Goal: Task Accomplishment & Management: Use online tool/utility

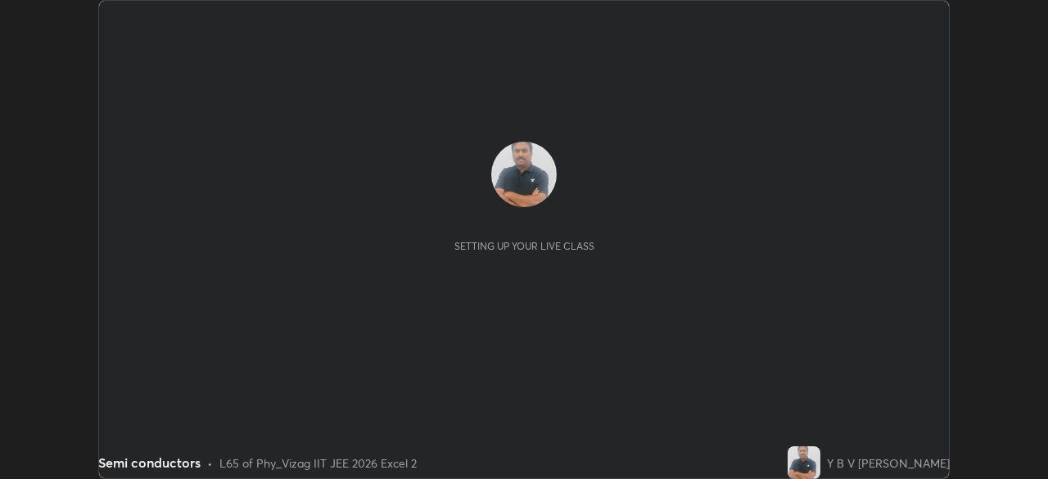
scroll to position [479, 1047]
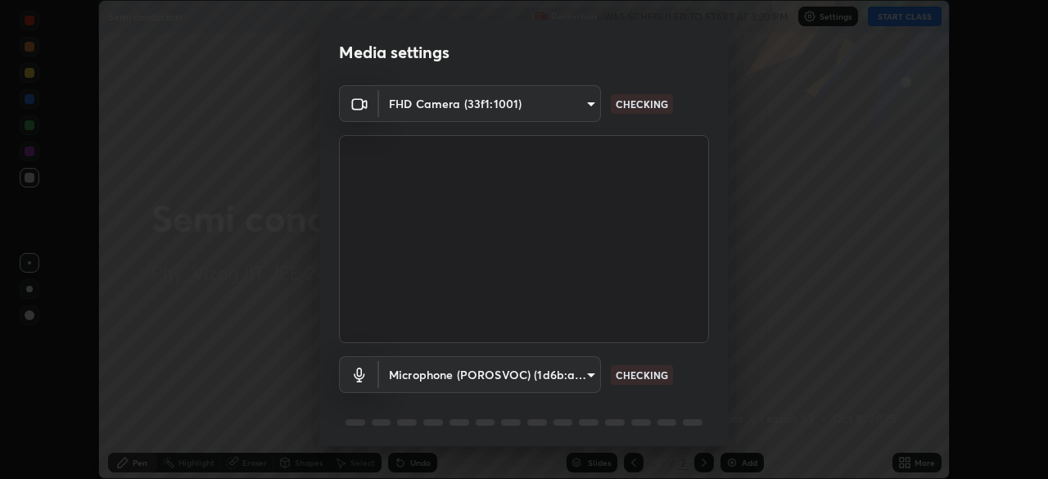
type input "48a808f2db95e1850e02a3ecb43dd597abda80594cdaab3db9bd98f384d876c7"
type input "ef829d1c39b976d5896440dd89efd8b9348322e5910c786c0bdc85e5b6773b9d"
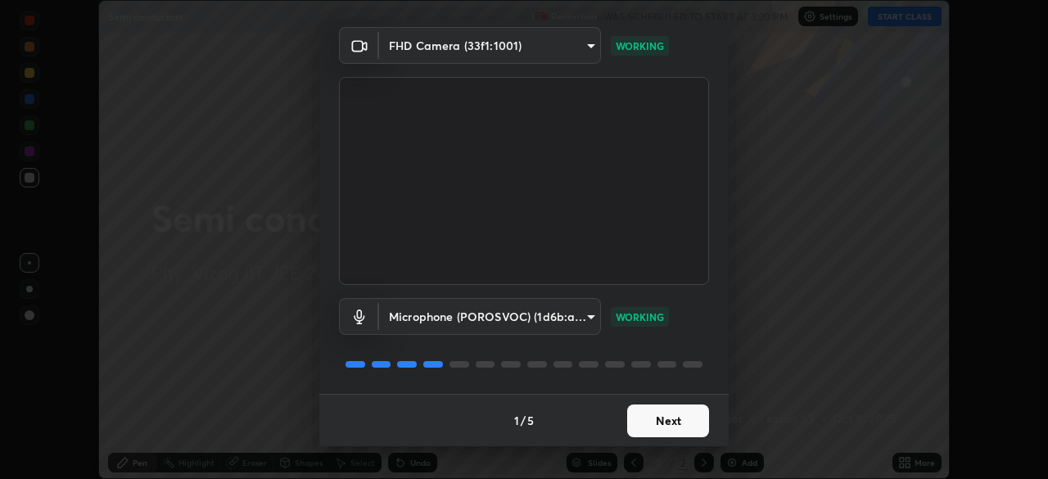
click at [656, 418] on button "Next" at bounding box center [668, 420] width 82 height 33
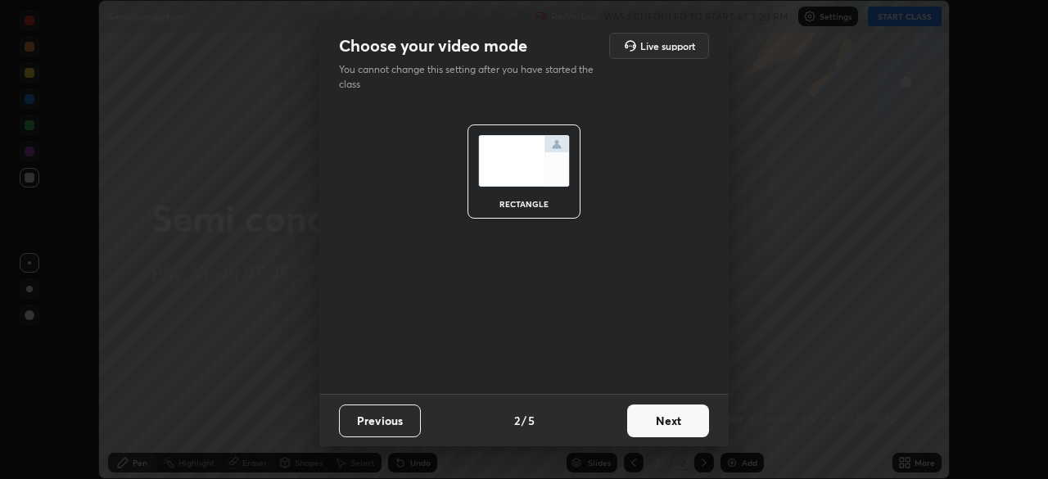
scroll to position [0, 0]
click at [666, 419] on button "Next" at bounding box center [668, 420] width 82 height 33
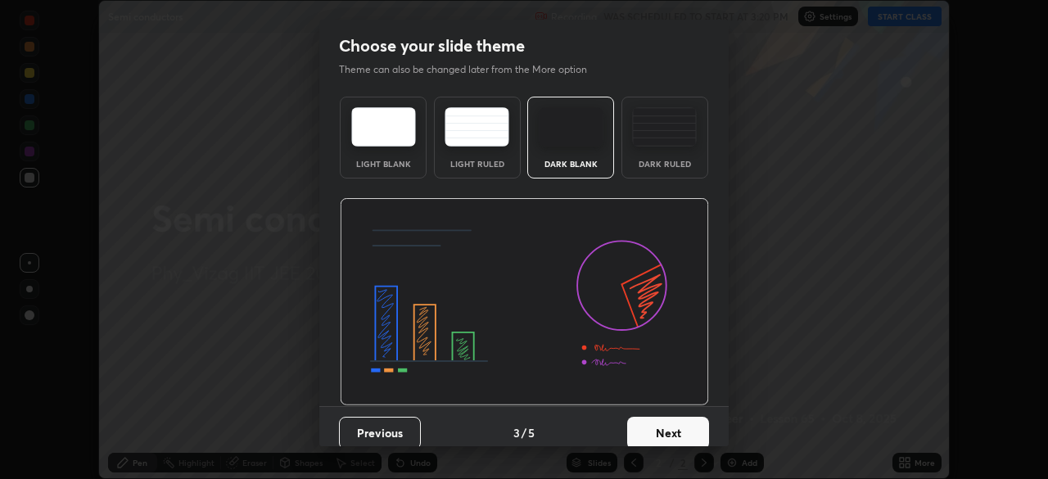
click at [674, 157] on div "Dark Ruled" at bounding box center [664, 138] width 87 height 82
click at [662, 426] on button "Next" at bounding box center [668, 433] width 82 height 33
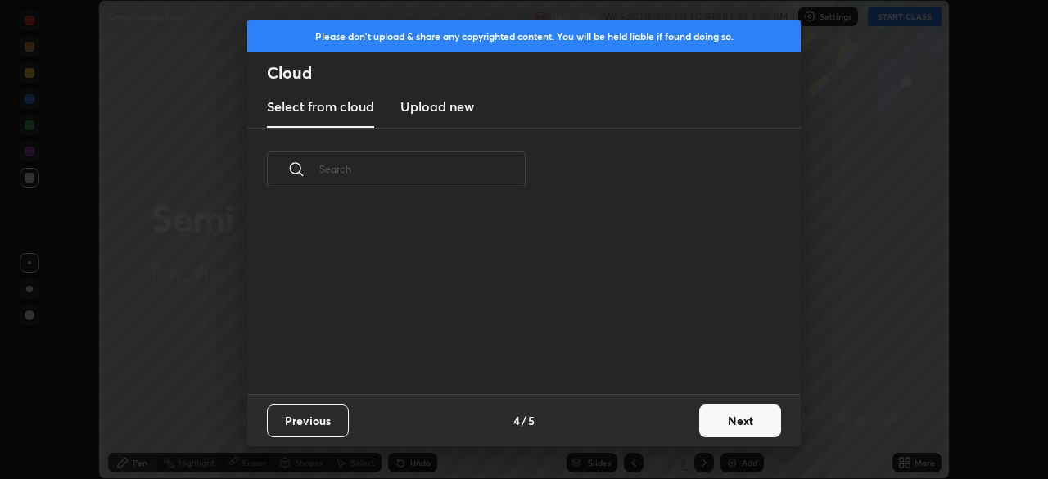
click at [724, 423] on button "Next" at bounding box center [740, 420] width 82 height 33
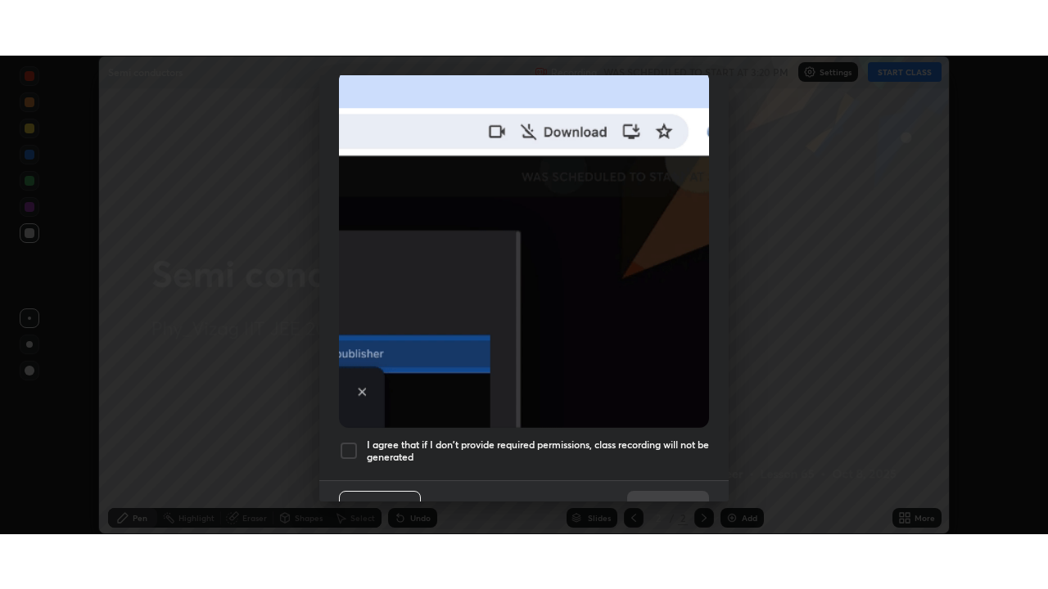
scroll to position [392, 0]
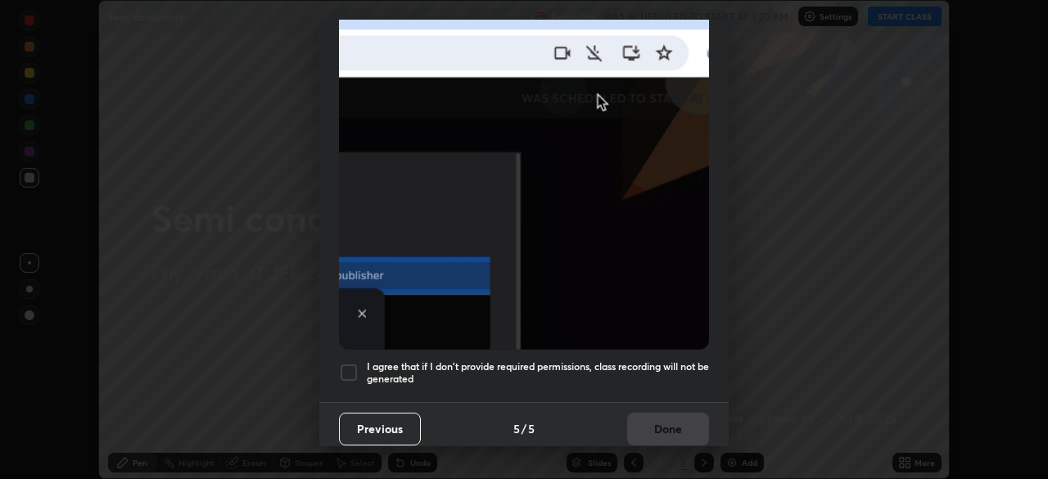
click at [360, 363] on div "I agree that if I don't provide required permissions, class recording will not …" at bounding box center [524, 373] width 370 height 20
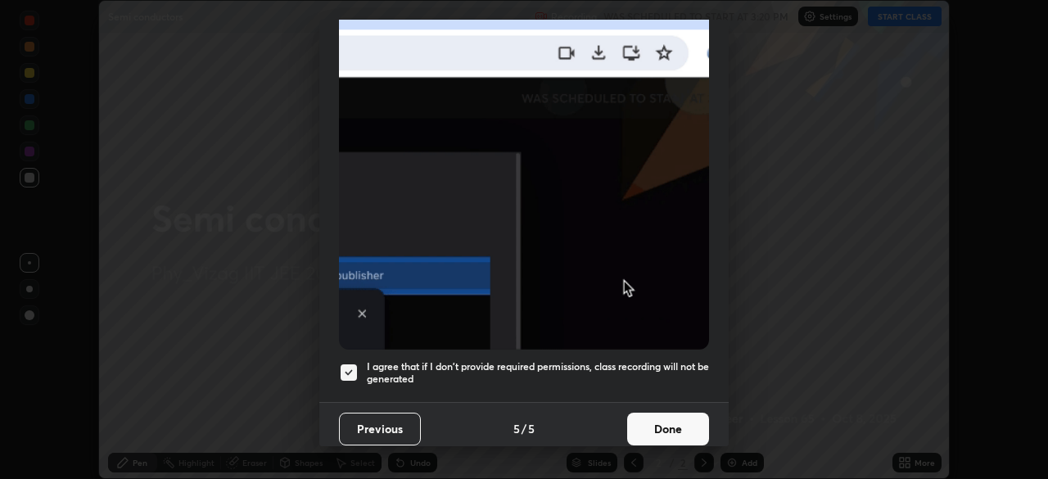
click at [660, 416] on button "Done" at bounding box center [668, 429] width 82 height 33
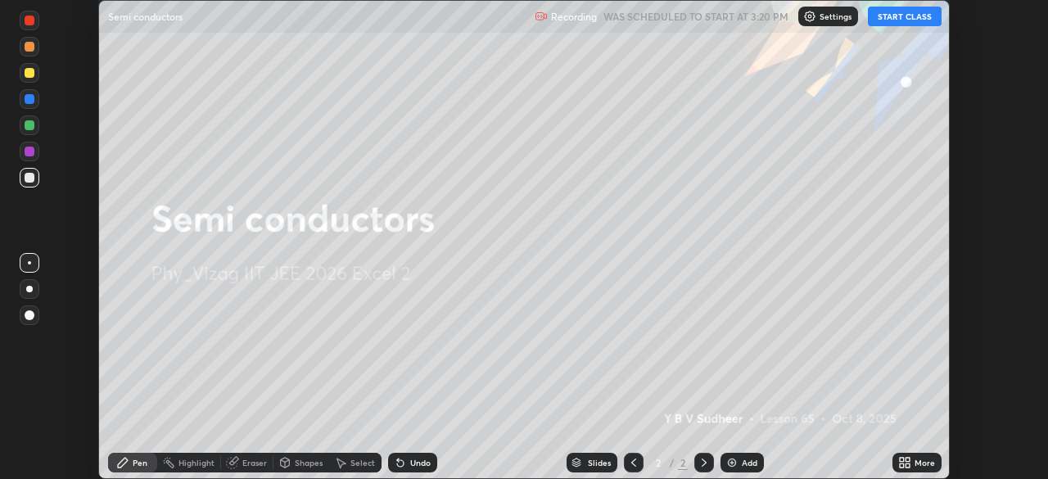
click at [733, 454] on div "Add" at bounding box center [741, 463] width 43 height 20
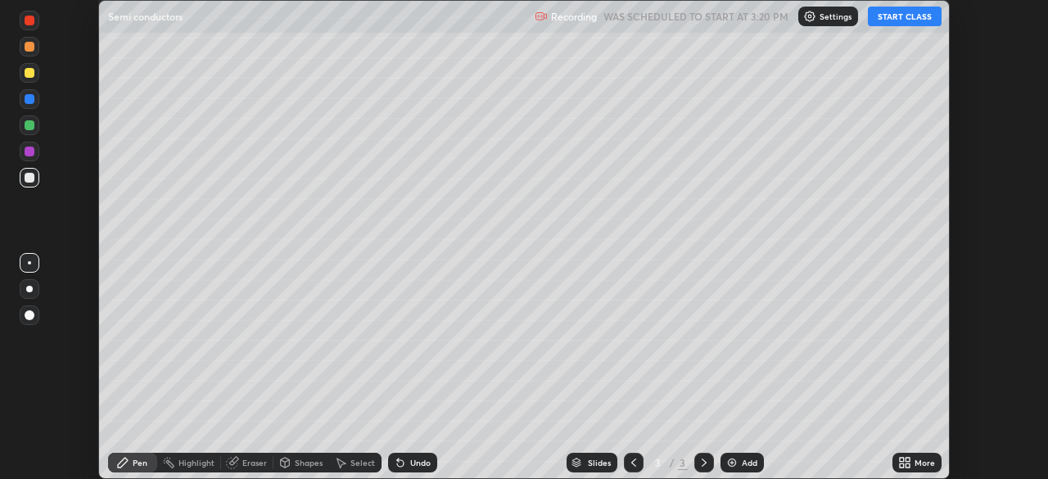
click at [908, 461] on icon at bounding box center [907, 460] width 4 height 4
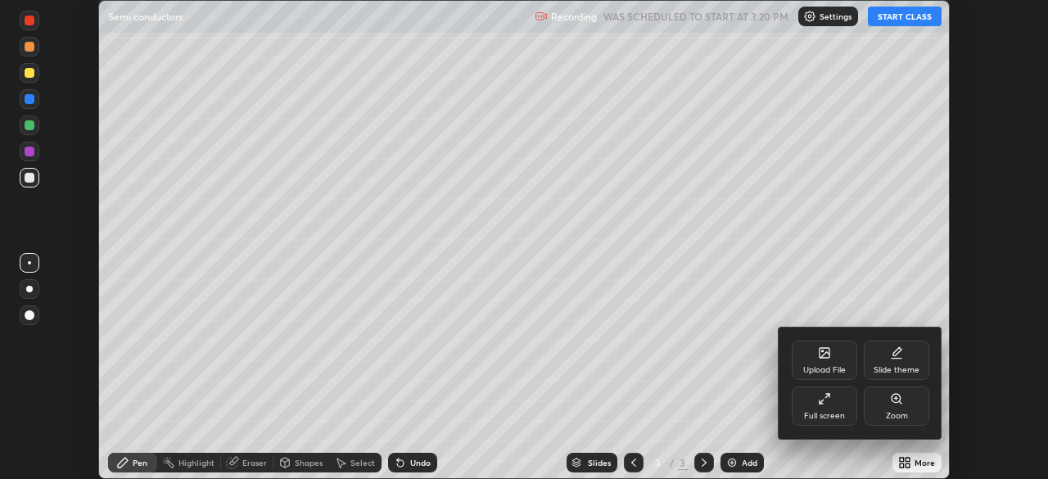
click at [828, 403] on icon at bounding box center [824, 398] width 13 height 13
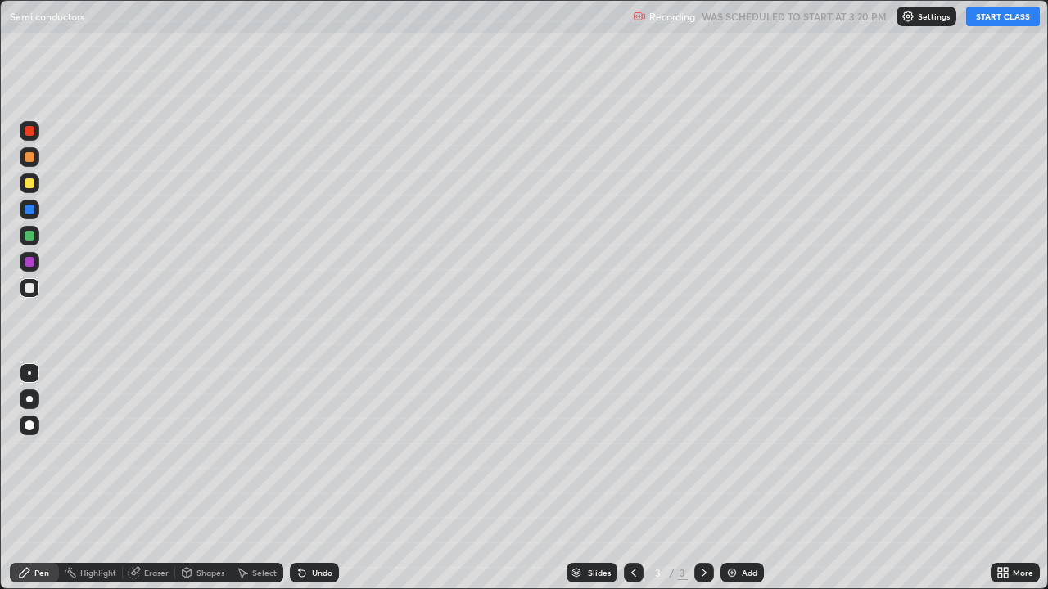
scroll to position [589, 1048]
click at [985, 21] on button "START CLASS" at bounding box center [1003, 17] width 74 height 20
click at [35, 401] on div at bounding box center [30, 400] width 20 height 20
click at [317, 478] on div "Undo" at bounding box center [322, 573] width 20 height 8
click at [313, 478] on div "Undo" at bounding box center [314, 573] width 49 height 20
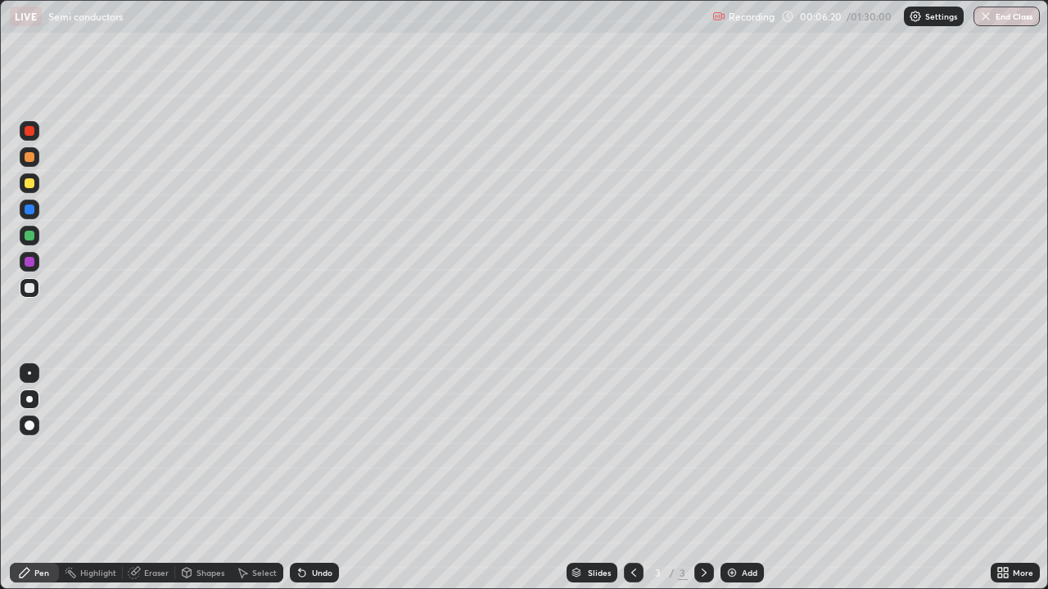
click at [734, 478] on img at bounding box center [731, 572] width 13 height 13
click at [632, 478] on icon at bounding box center [633, 572] width 13 height 13
click at [702, 478] on icon at bounding box center [703, 572] width 13 height 13
click at [305, 478] on icon at bounding box center [301, 572] width 13 height 13
click at [306, 478] on div "Undo" at bounding box center [314, 573] width 49 height 20
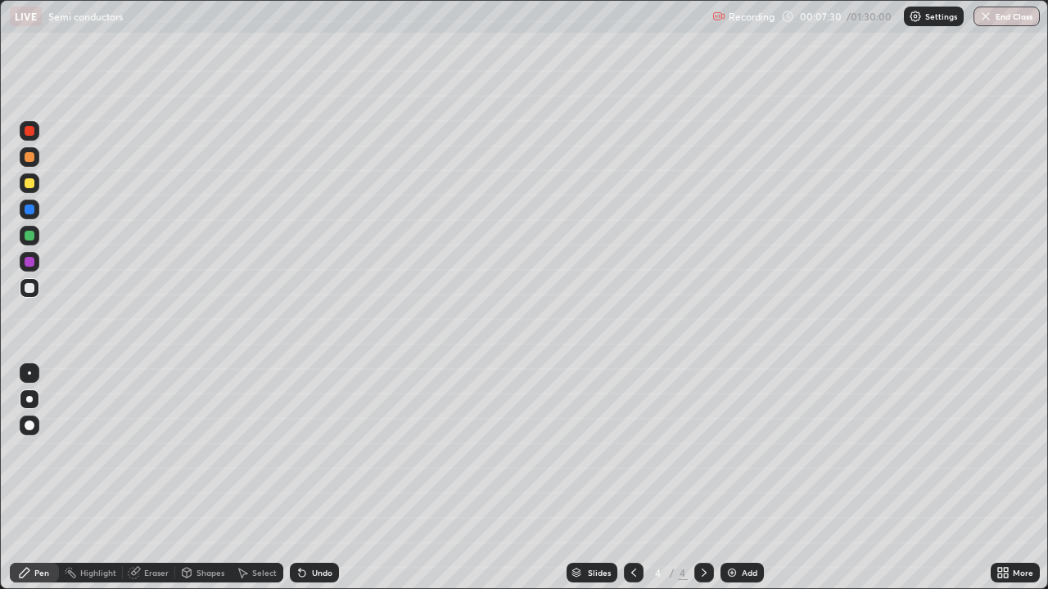
click at [306, 478] on div "Undo" at bounding box center [314, 573] width 49 height 20
click at [144, 478] on div "Eraser" at bounding box center [156, 573] width 25 height 8
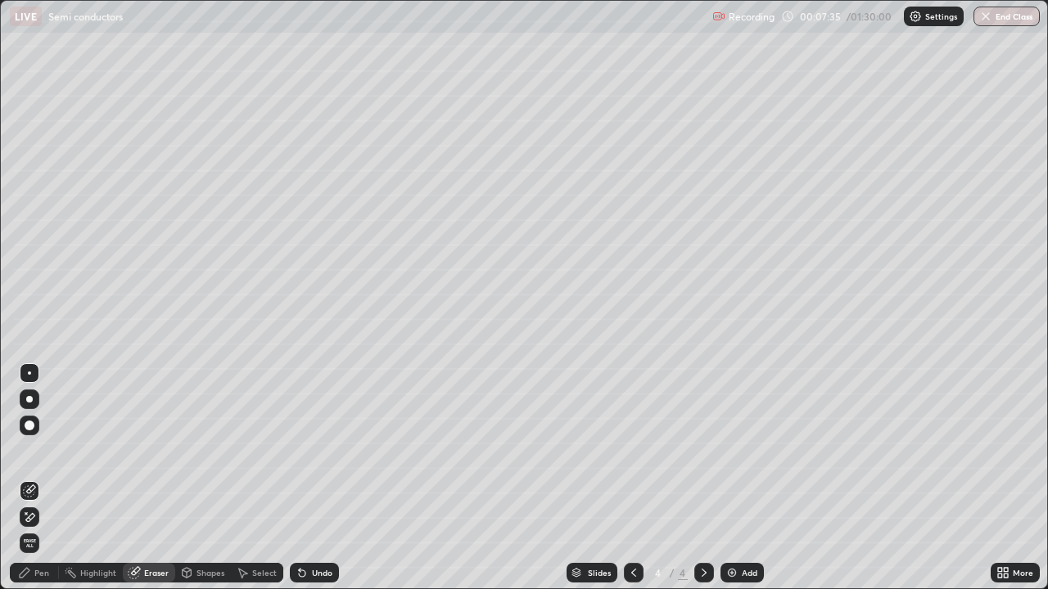
click at [28, 478] on icon at bounding box center [29, 518] width 13 height 14
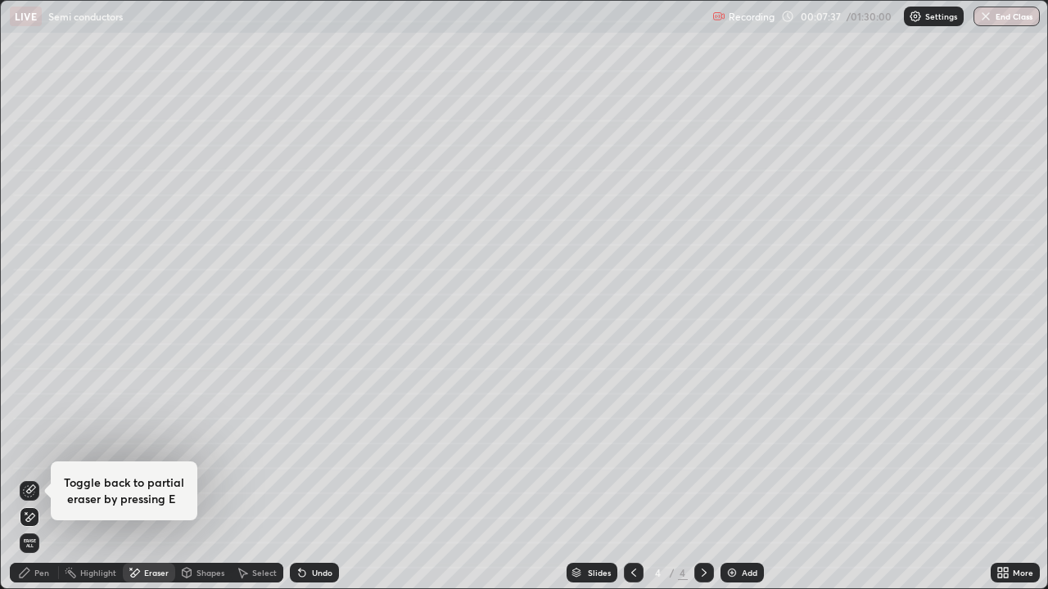
click at [30, 478] on icon at bounding box center [30, 489] width 9 height 8
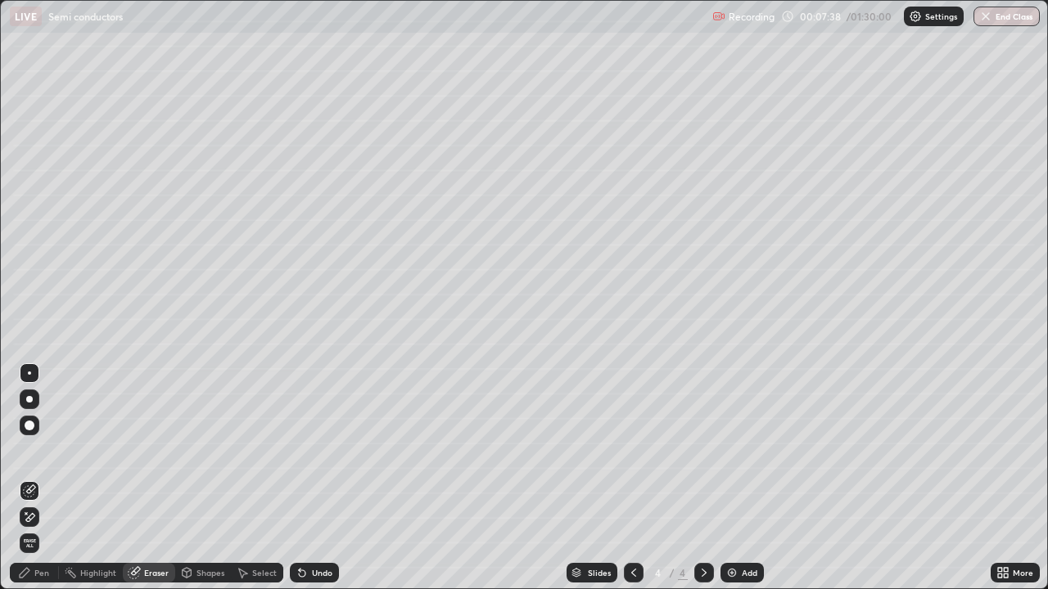
click at [30, 478] on icon at bounding box center [24, 572] width 13 height 13
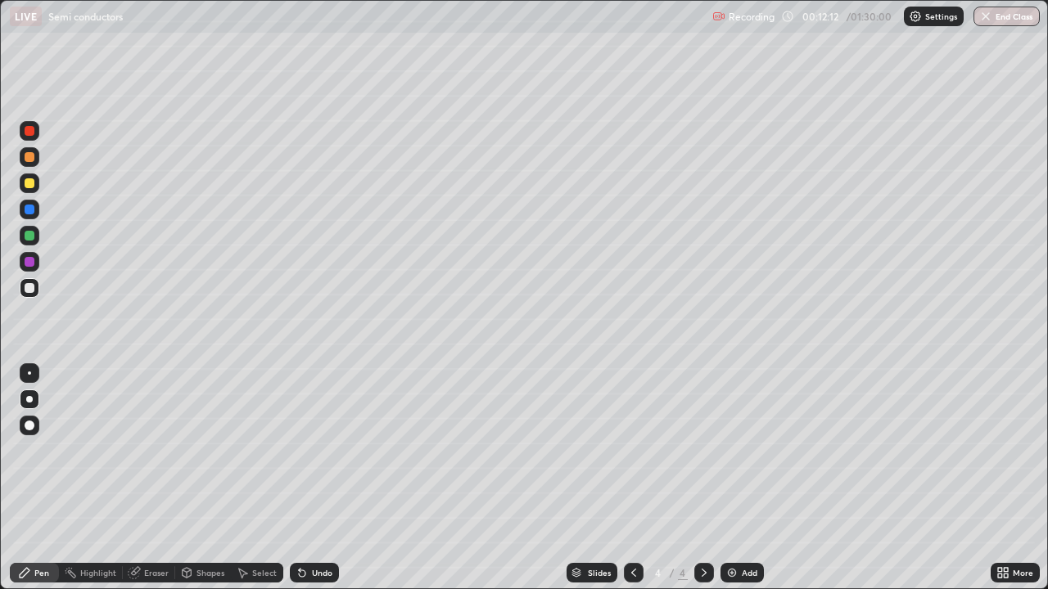
click at [30, 183] on div at bounding box center [30, 183] width 10 height 10
click at [35, 136] on div at bounding box center [30, 131] width 20 height 20
click at [733, 478] on img at bounding box center [731, 572] width 13 height 13
click at [33, 187] on div at bounding box center [30, 184] width 20 height 20
click at [313, 478] on div "Undo" at bounding box center [314, 573] width 49 height 20
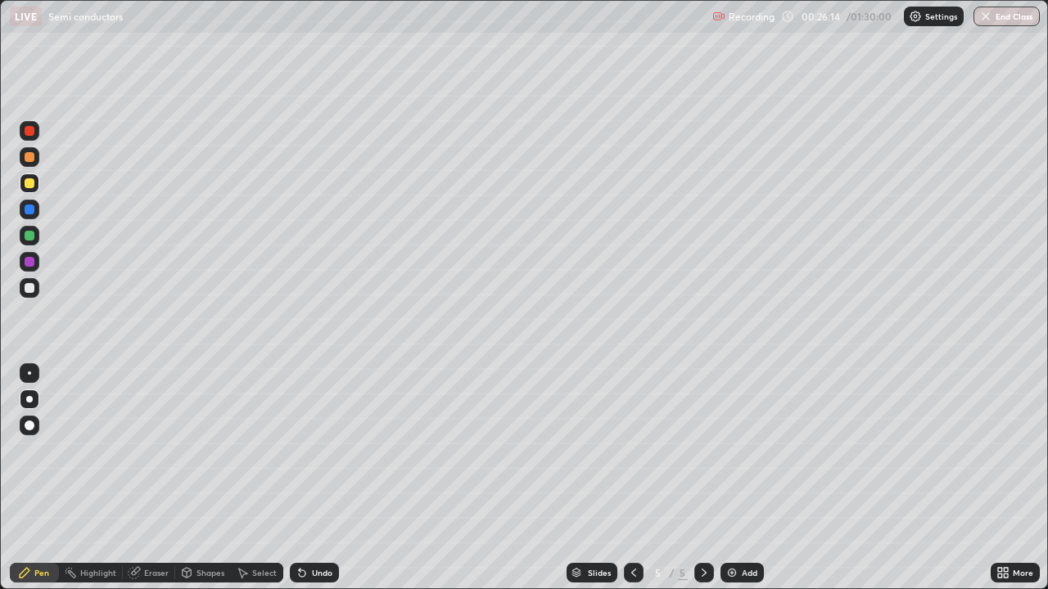
click at [157, 478] on div "Eraser" at bounding box center [149, 573] width 52 height 20
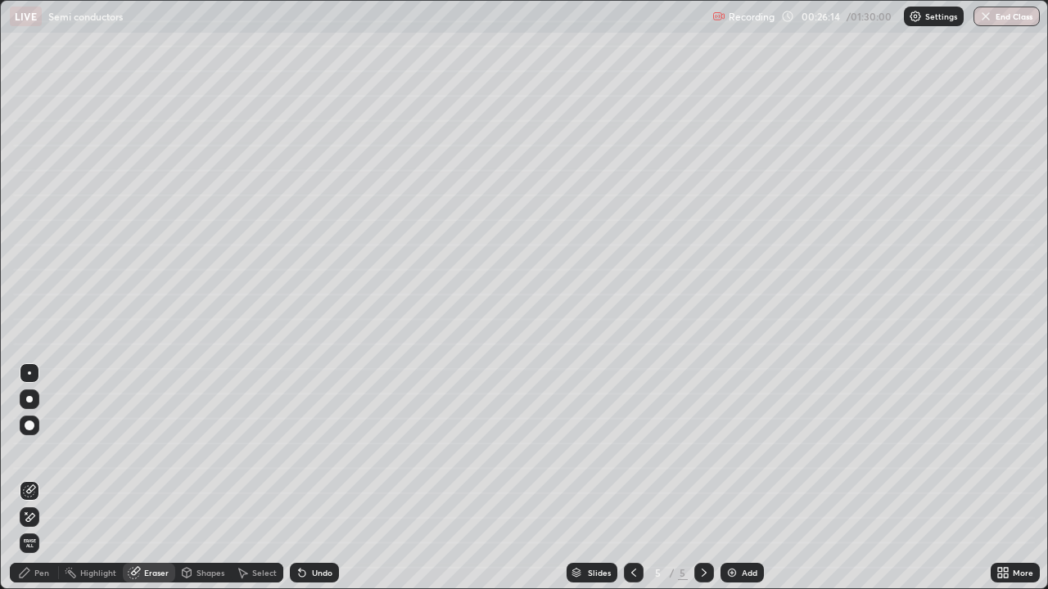
click at [26, 478] on icon at bounding box center [26, 513] width 2 height 2
click at [31, 478] on icon at bounding box center [30, 489] width 9 height 8
click at [36, 478] on div "Pen" at bounding box center [41, 573] width 15 height 8
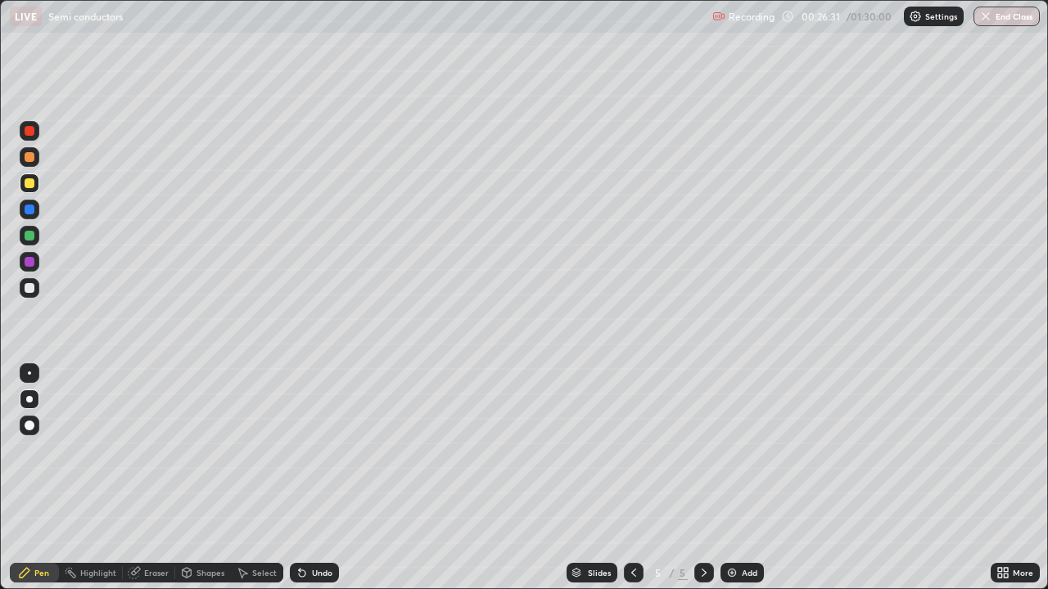
click at [728, 478] on img at bounding box center [731, 572] width 13 height 13
click at [309, 478] on div "Undo" at bounding box center [314, 573] width 49 height 20
click at [313, 478] on div "Undo" at bounding box center [322, 573] width 20 height 8
click at [304, 478] on div "Undo" at bounding box center [314, 573] width 49 height 20
click at [306, 478] on div "Undo" at bounding box center [314, 573] width 49 height 20
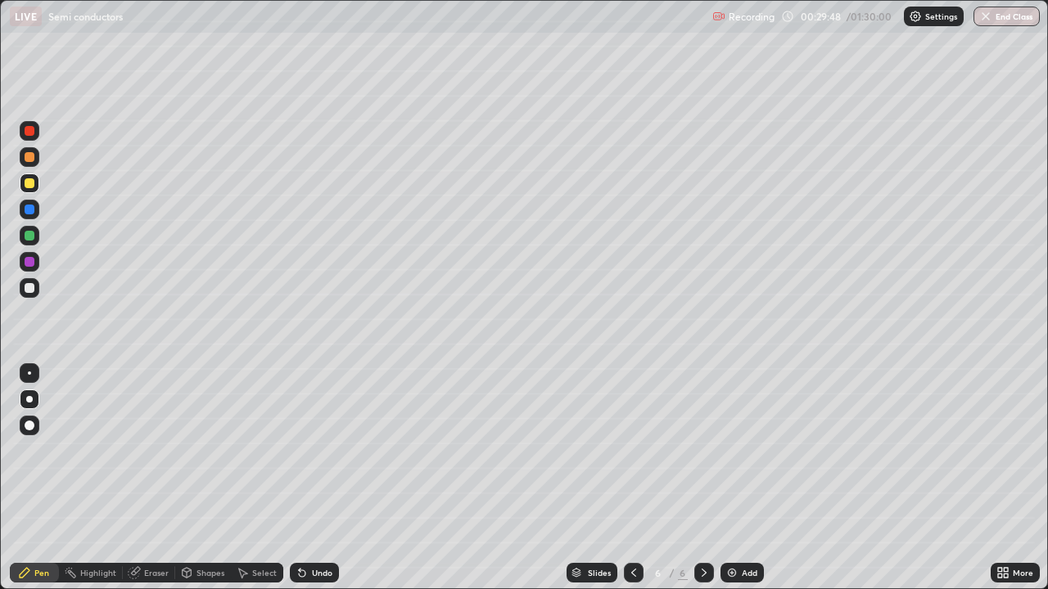
click at [148, 478] on div "Eraser" at bounding box center [156, 573] width 25 height 8
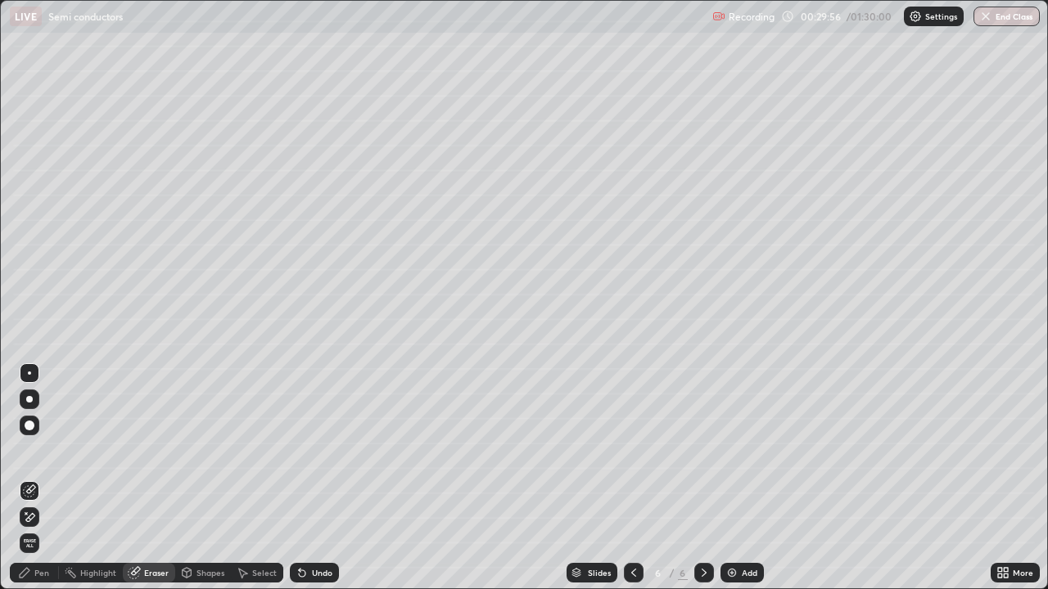
click at [38, 478] on div "Pen" at bounding box center [41, 573] width 15 height 8
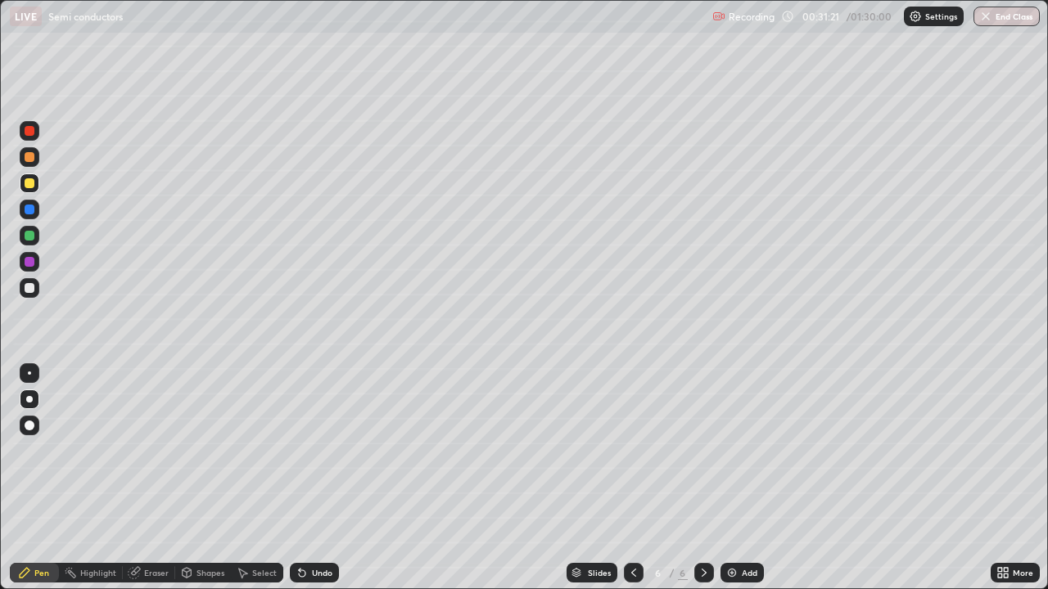
click at [736, 478] on img at bounding box center [731, 572] width 13 height 13
click at [304, 478] on div "Undo" at bounding box center [314, 573] width 49 height 20
click at [312, 478] on div "Undo" at bounding box center [314, 573] width 49 height 20
click at [151, 478] on div "Eraser" at bounding box center [156, 573] width 25 height 8
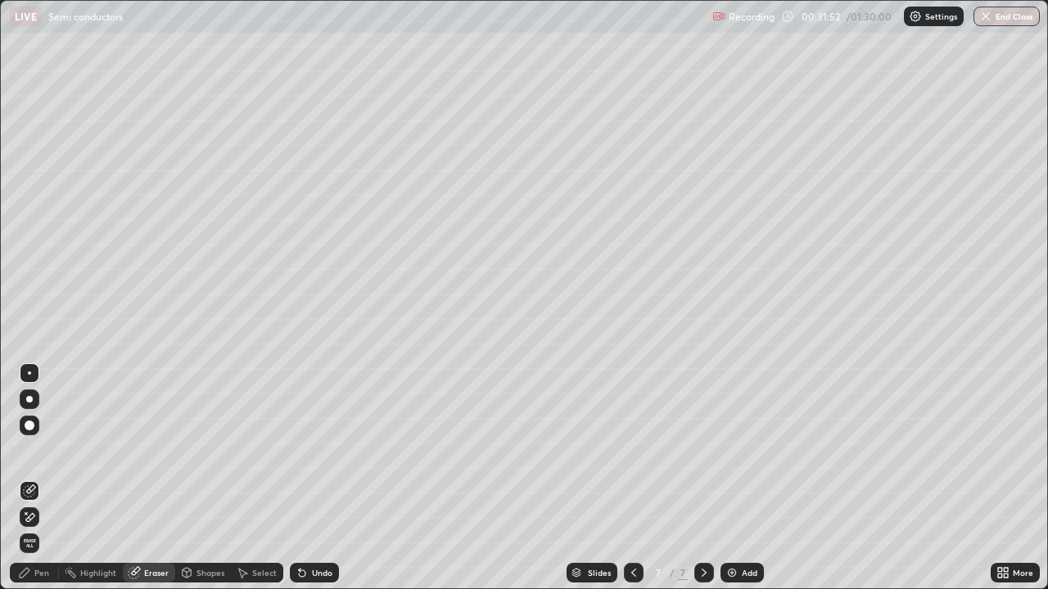
click at [32, 478] on icon at bounding box center [29, 518] width 13 height 14
click at [33, 478] on icon at bounding box center [30, 489] width 9 height 8
click at [38, 478] on div "Pen" at bounding box center [34, 573] width 49 height 20
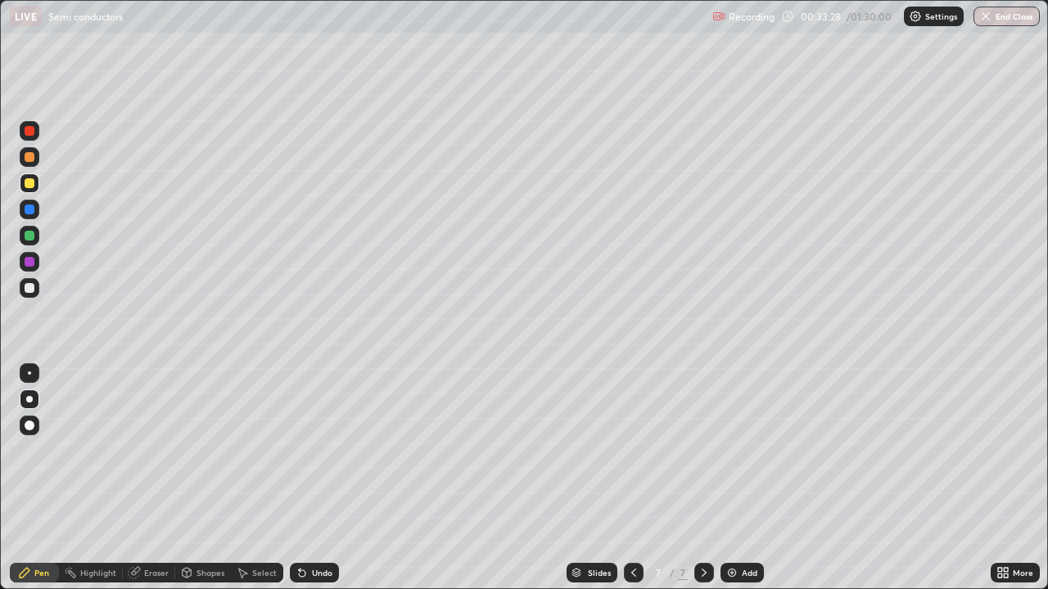
click at [157, 478] on div "Eraser" at bounding box center [156, 573] width 25 height 8
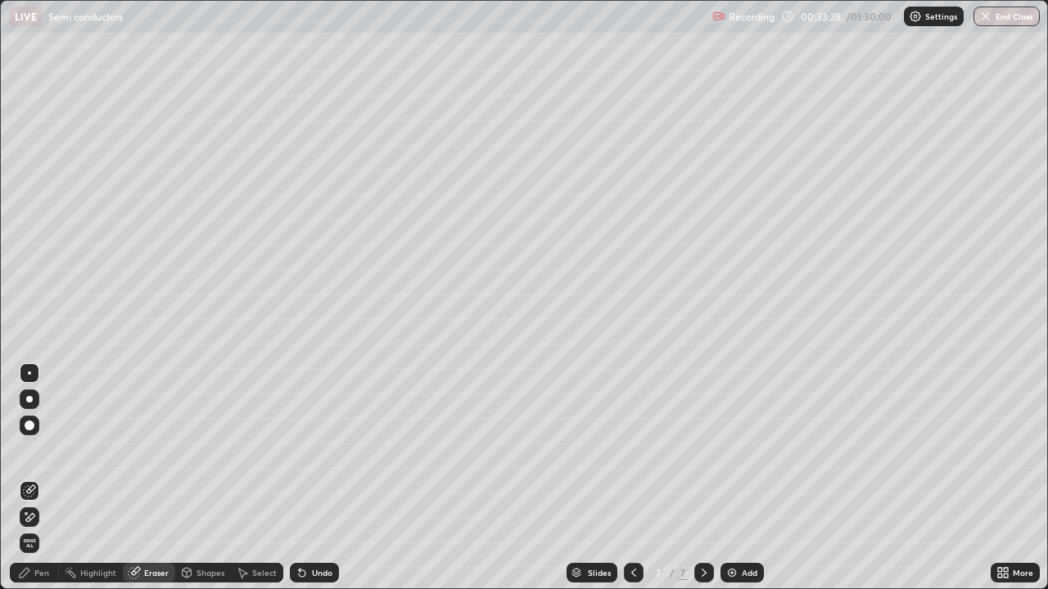
click at [32, 478] on icon at bounding box center [29, 518] width 13 height 14
click at [29, 478] on icon at bounding box center [30, 489] width 9 height 8
click at [34, 478] on div "Pen" at bounding box center [34, 573] width 49 height 20
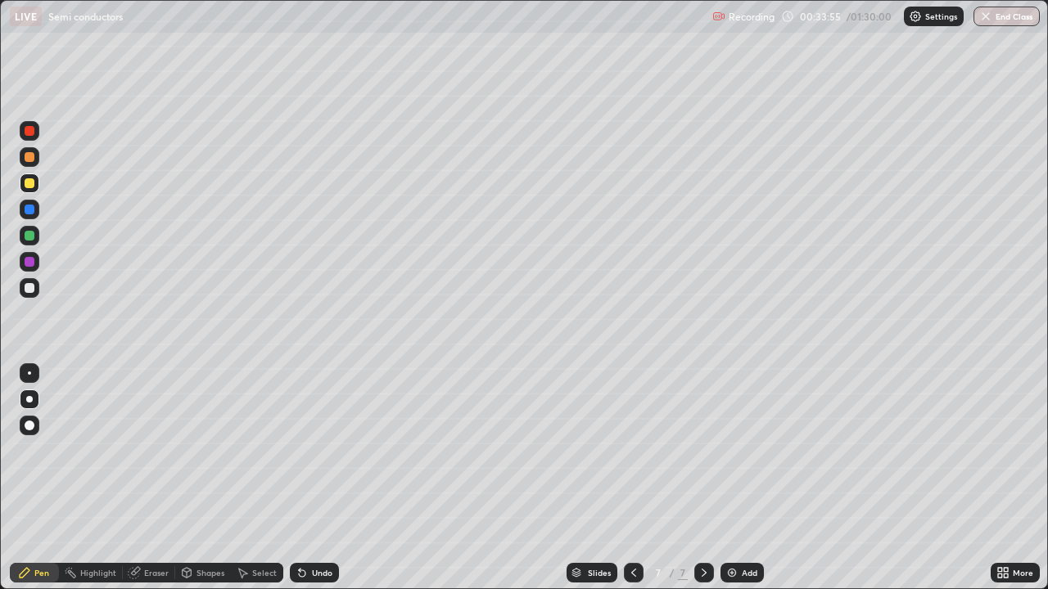
click at [318, 478] on div "Undo" at bounding box center [322, 573] width 20 height 8
click at [319, 478] on div "Undo" at bounding box center [322, 573] width 20 height 8
click at [728, 478] on img at bounding box center [731, 572] width 13 height 13
click at [631, 478] on div at bounding box center [634, 573] width 20 height 33
click at [702, 478] on icon at bounding box center [703, 572] width 13 height 13
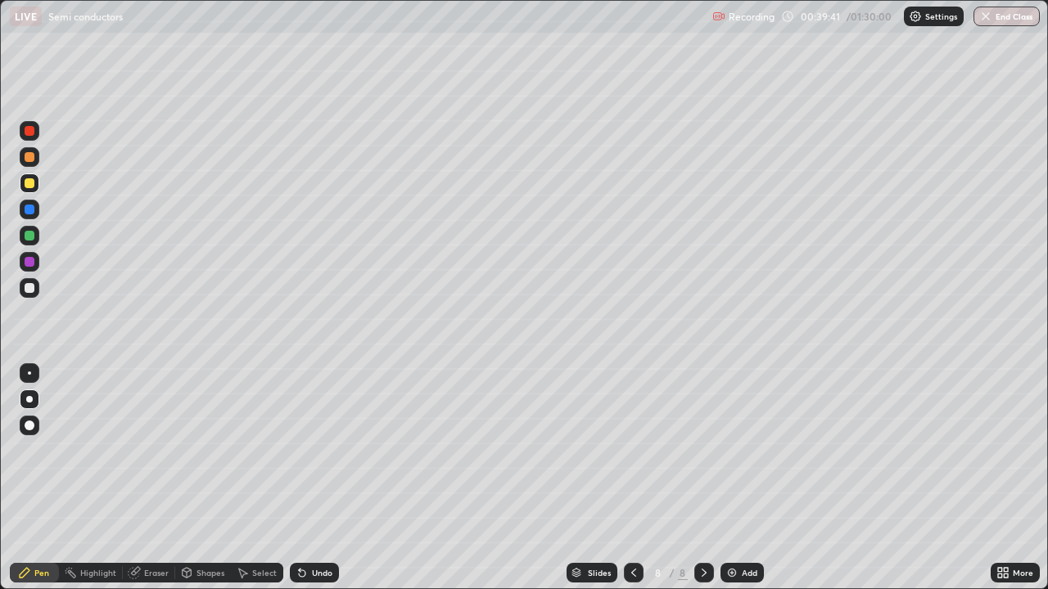
click at [318, 478] on div "Undo" at bounding box center [322, 573] width 20 height 8
click at [307, 478] on div "Undo" at bounding box center [314, 573] width 49 height 20
click at [309, 478] on div "Undo" at bounding box center [314, 573] width 49 height 20
click at [308, 478] on div "Undo" at bounding box center [314, 573] width 49 height 20
click at [734, 478] on img at bounding box center [731, 572] width 13 height 13
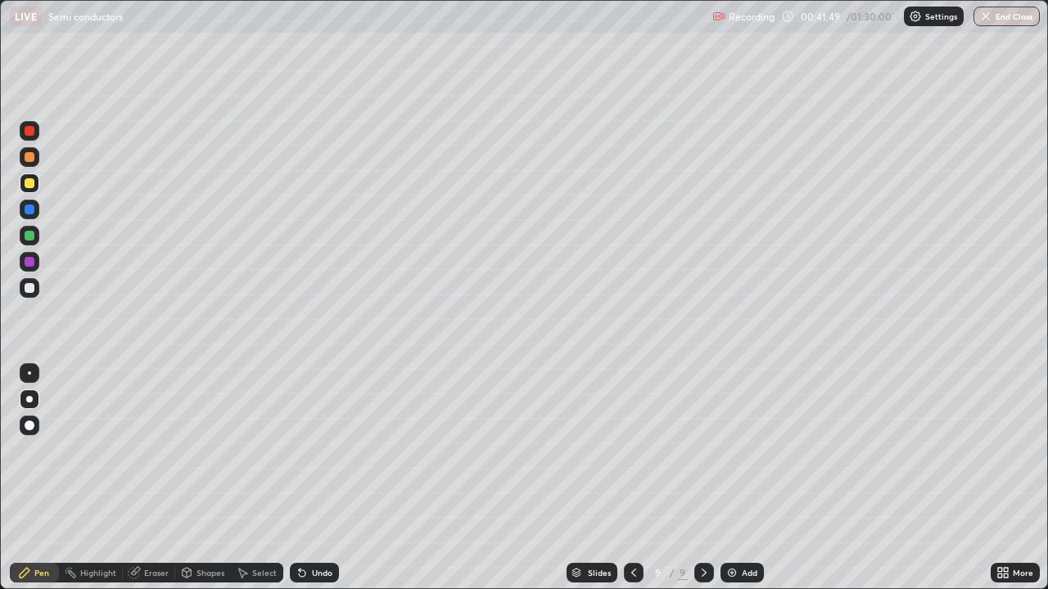
click at [633, 478] on icon at bounding box center [633, 573] width 5 height 8
click at [704, 478] on div at bounding box center [704, 573] width 20 height 20
click at [731, 478] on img at bounding box center [731, 572] width 13 height 13
click at [736, 478] on img at bounding box center [731, 572] width 13 height 13
click at [203, 478] on div "Shapes" at bounding box center [210, 573] width 28 height 8
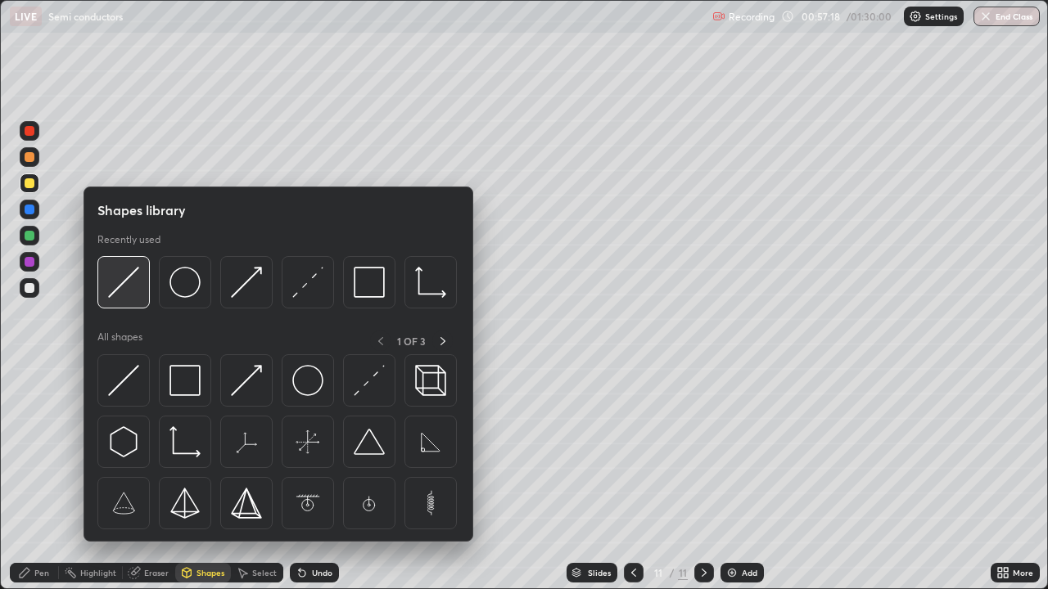
click at [143, 302] on div at bounding box center [123, 282] width 52 height 52
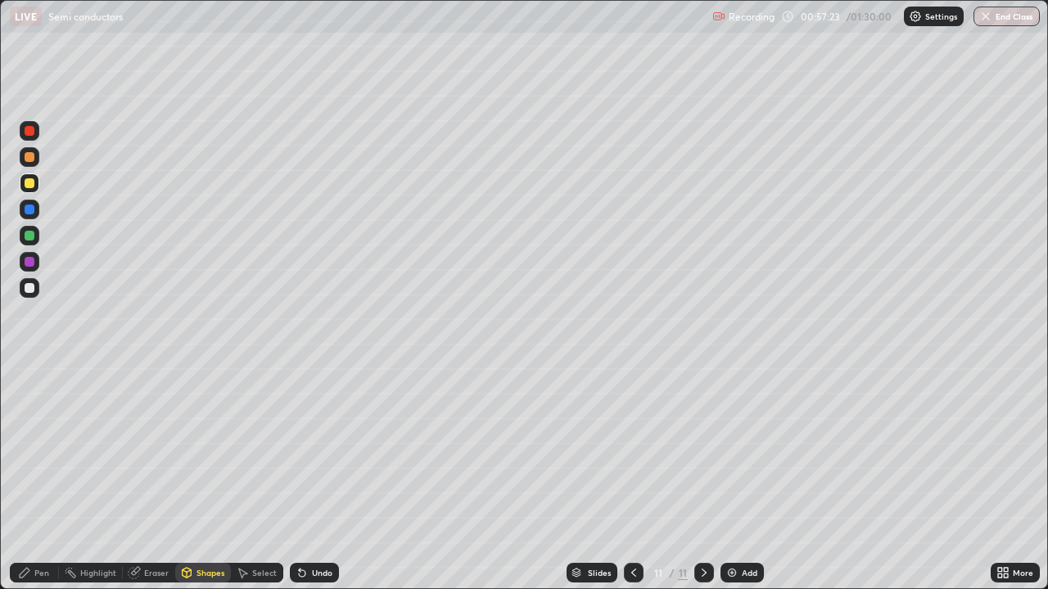
click at [40, 478] on div "Pen" at bounding box center [41, 573] width 15 height 8
click at [729, 478] on img at bounding box center [731, 572] width 13 height 13
click at [633, 478] on icon at bounding box center [633, 573] width 5 height 8
click at [704, 478] on icon at bounding box center [703, 572] width 13 height 13
click at [194, 478] on div "Shapes" at bounding box center [203, 573] width 56 height 20
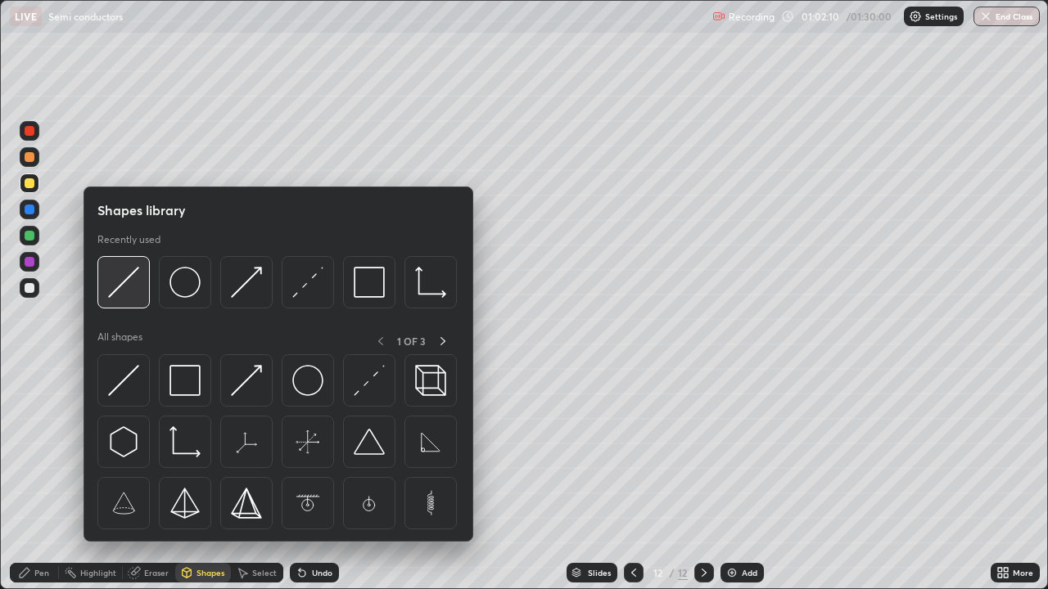
click at [136, 284] on img at bounding box center [123, 282] width 31 height 31
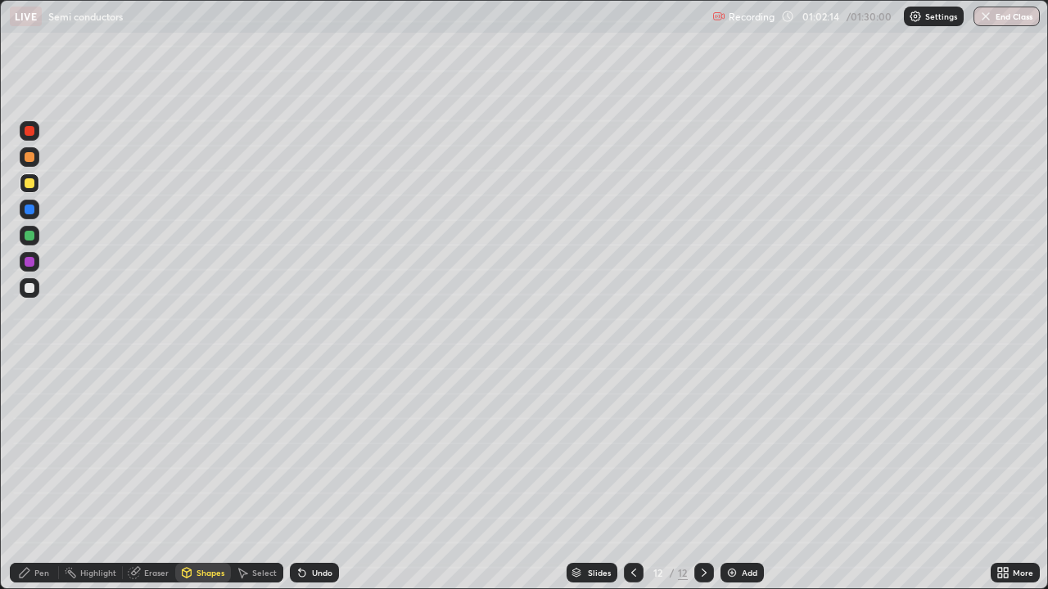
click at [38, 478] on div "Pen" at bounding box center [41, 573] width 15 height 8
click at [731, 478] on img at bounding box center [731, 572] width 13 height 13
click at [202, 478] on div "Shapes" at bounding box center [203, 573] width 56 height 20
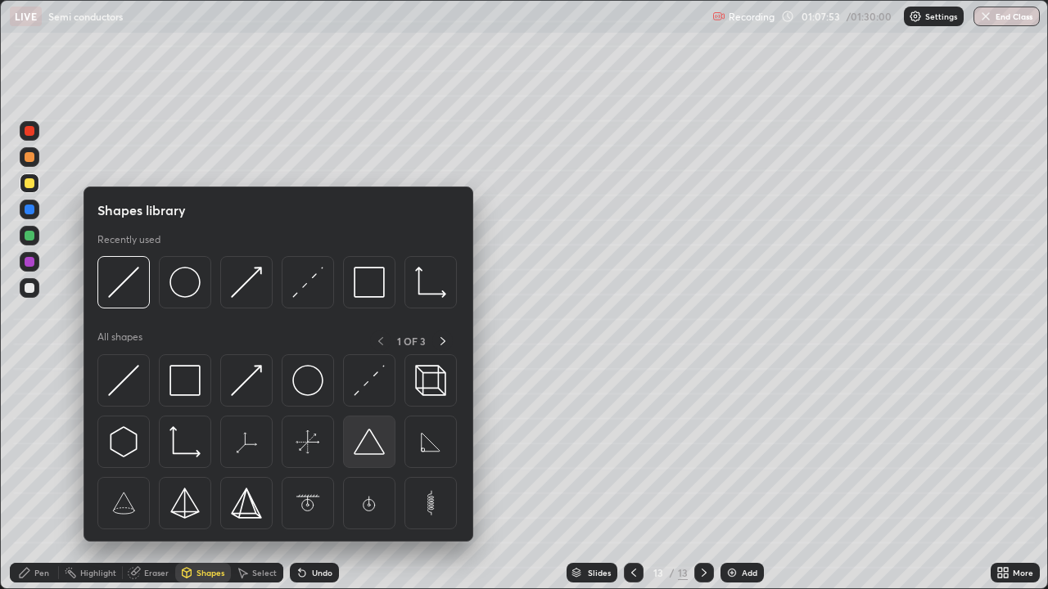
click at [367, 442] on img at bounding box center [369, 441] width 31 height 31
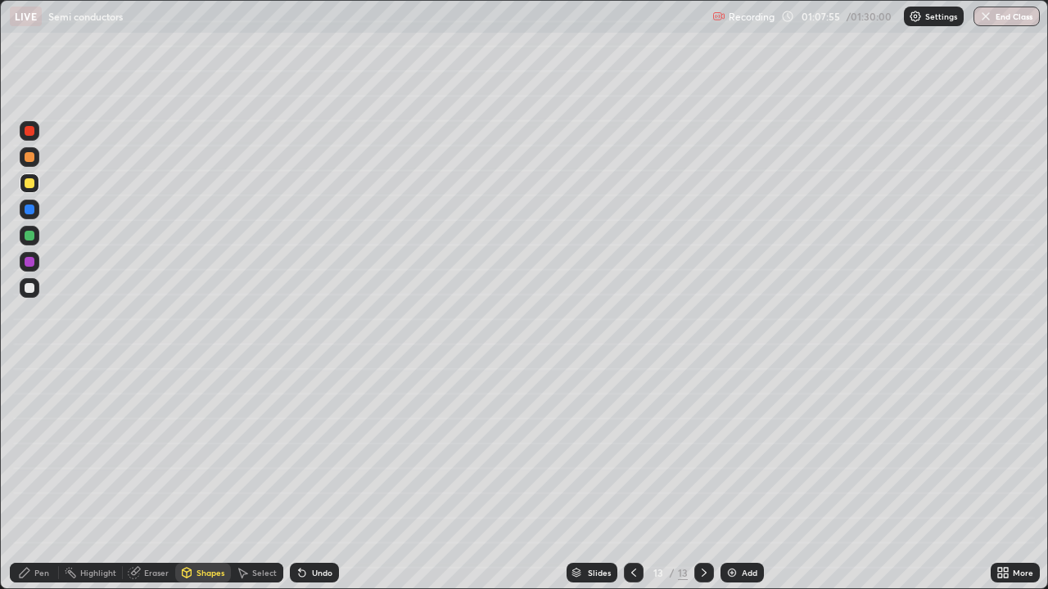
click at [211, 478] on div "Shapes" at bounding box center [203, 573] width 56 height 20
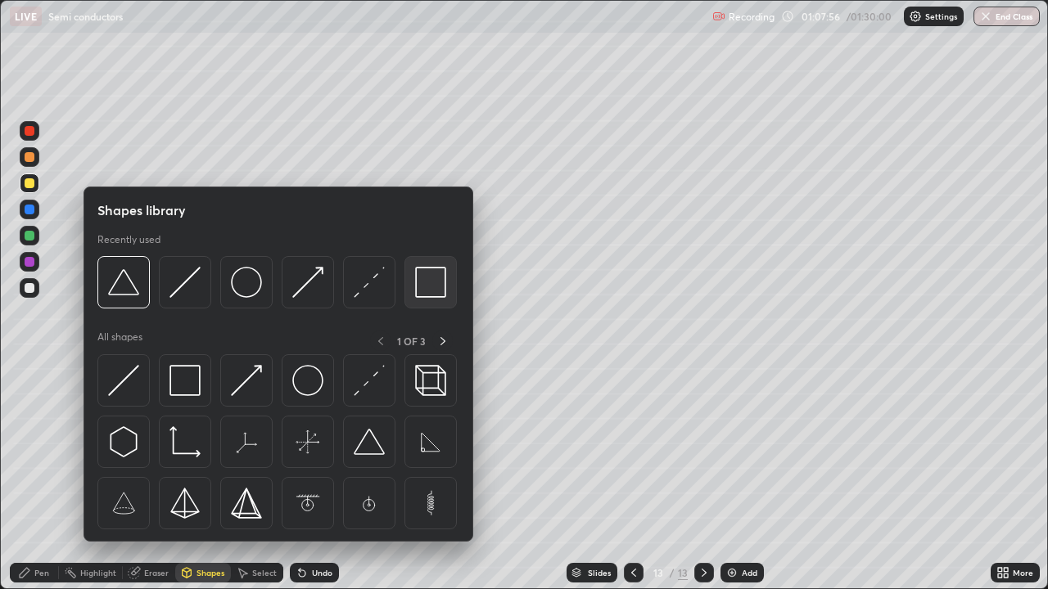
click at [431, 286] on img at bounding box center [430, 282] width 31 height 31
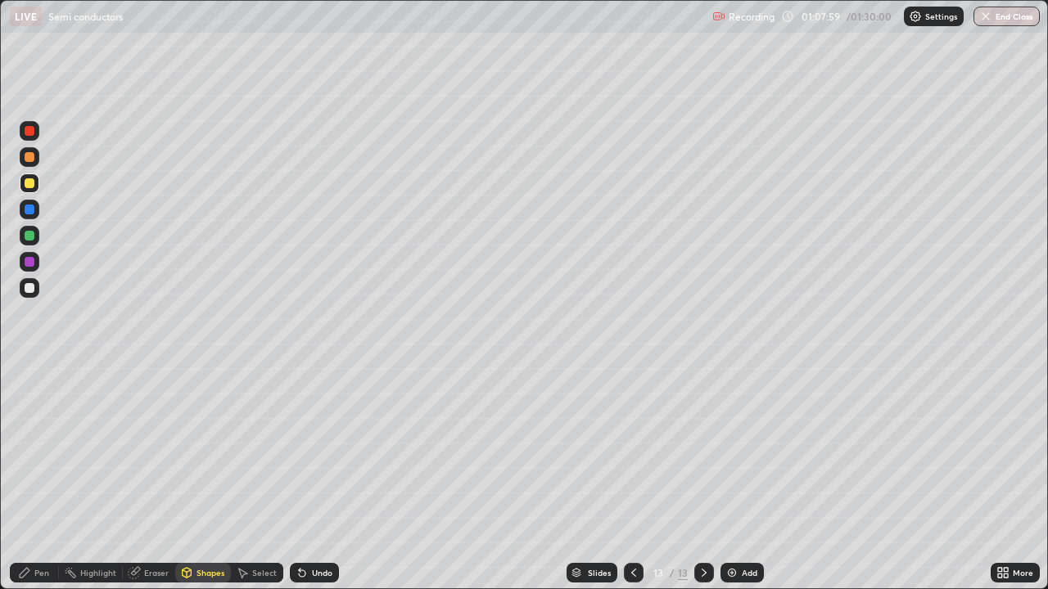
click at [49, 478] on div "Pen" at bounding box center [34, 573] width 49 height 20
click at [32, 283] on div at bounding box center [30, 288] width 10 height 10
click at [194, 478] on div "Shapes" at bounding box center [203, 573] width 56 height 20
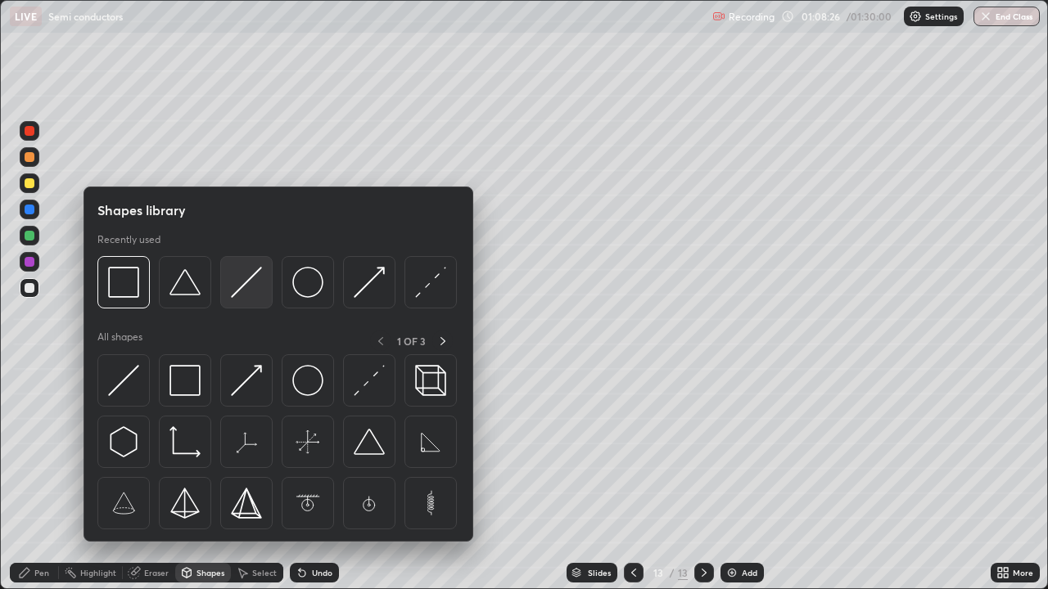
click at [241, 285] on img at bounding box center [246, 282] width 31 height 31
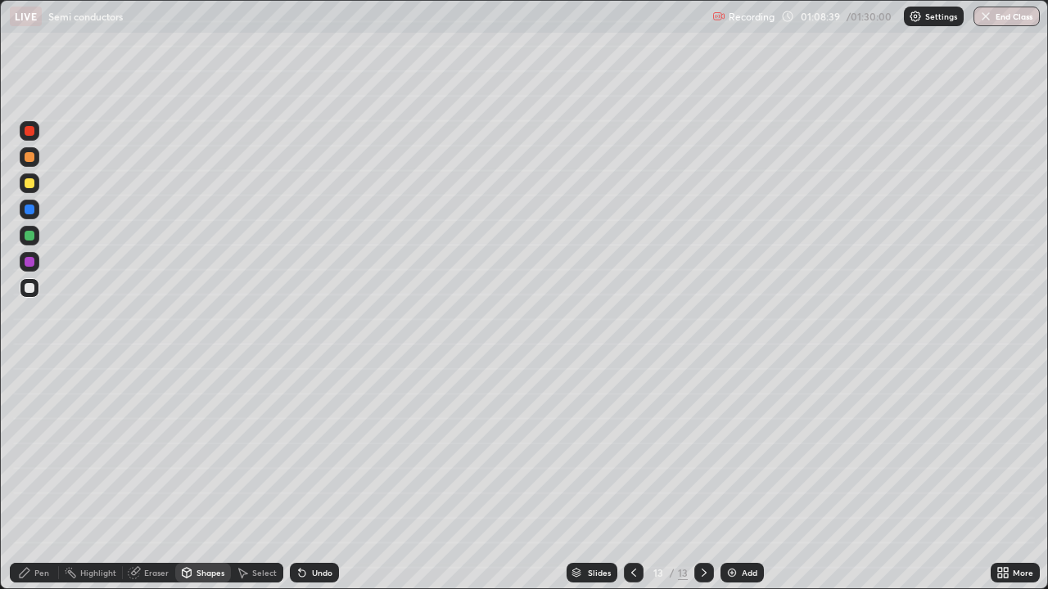
click at [43, 478] on div "Pen" at bounding box center [41, 573] width 15 height 8
click at [733, 478] on img at bounding box center [731, 572] width 13 height 13
click at [631, 478] on div at bounding box center [634, 573] width 20 height 20
click at [702, 478] on icon at bounding box center [703, 572] width 13 height 13
click at [30, 182] on div at bounding box center [30, 183] width 10 height 10
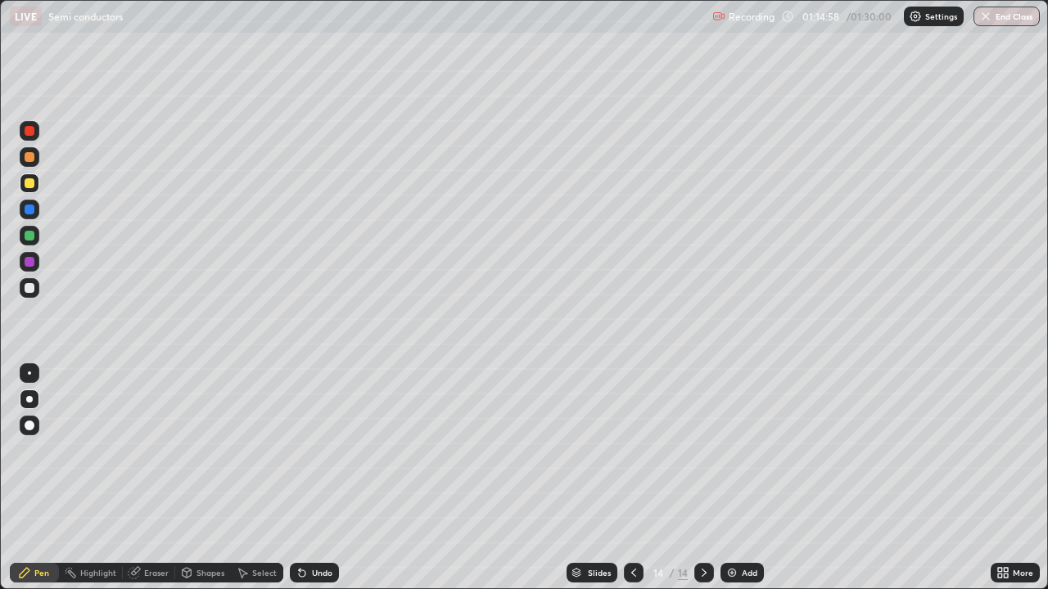
click at [313, 478] on div "Undo" at bounding box center [322, 573] width 20 height 8
click at [153, 478] on div "Eraser" at bounding box center [156, 573] width 25 height 8
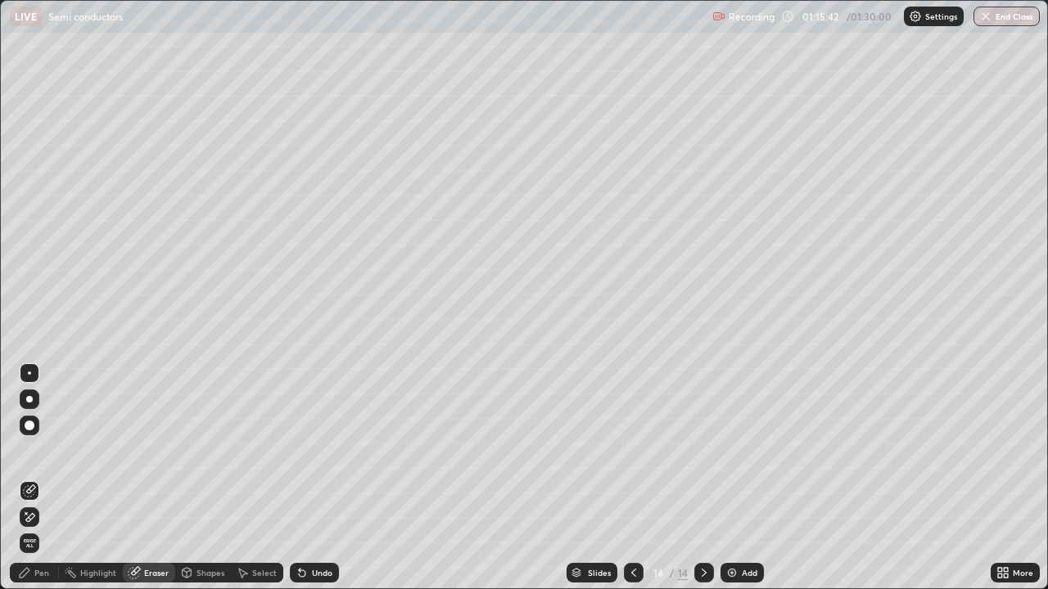
click at [35, 478] on div "Pen" at bounding box center [41, 573] width 15 height 8
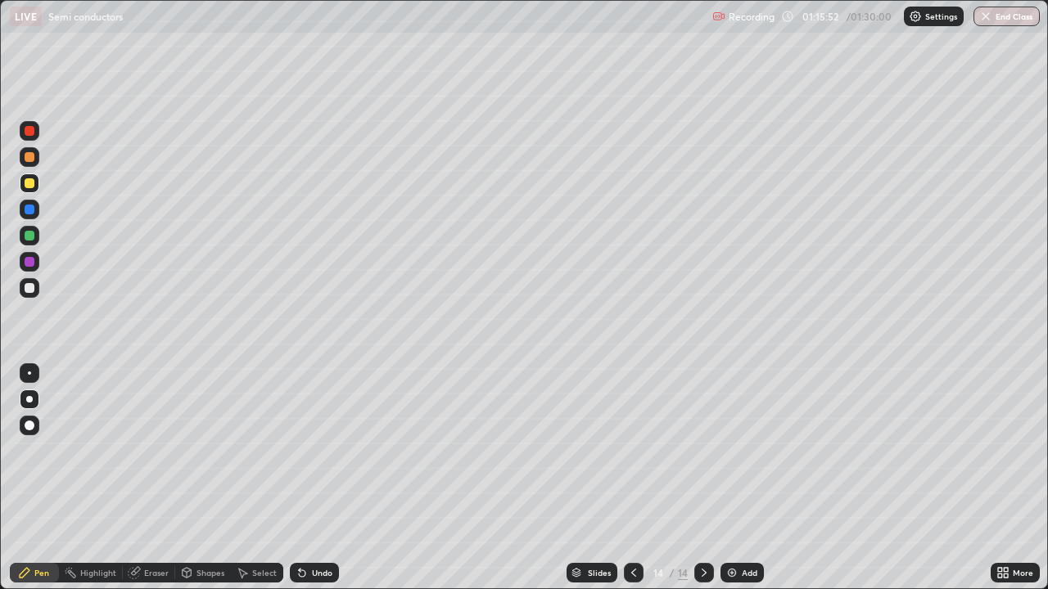
click at [142, 478] on div "Eraser" at bounding box center [149, 573] width 52 height 20
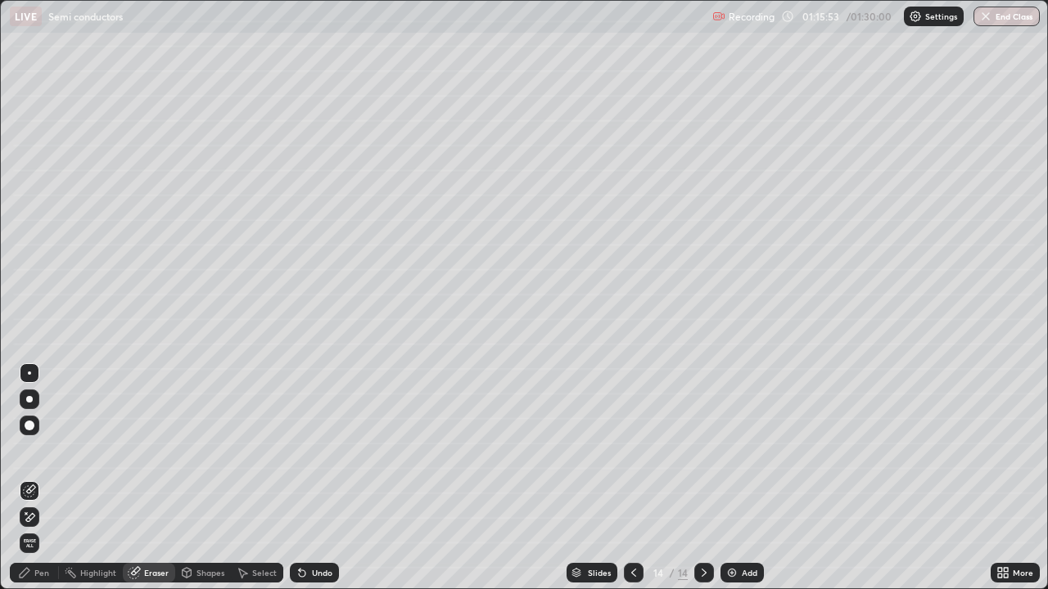
click at [38, 478] on div at bounding box center [30, 517] width 20 height 26
click at [30, 478] on icon at bounding box center [24, 572] width 13 height 13
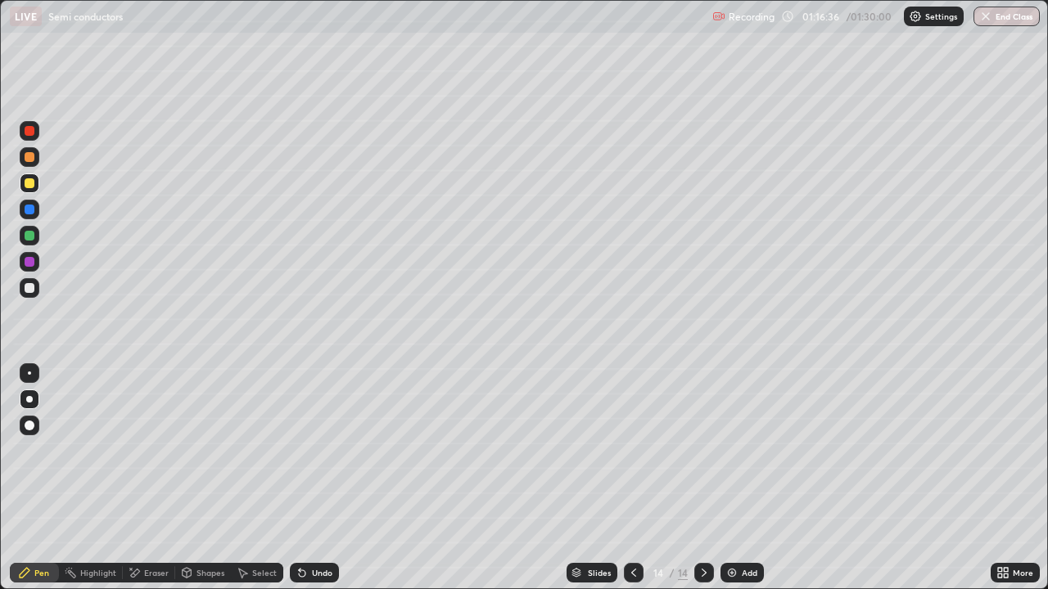
click at [30, 131] on div at bounding box center [30, 131] width 10 height 10
click at [312, 478] on div "Undo" at bounding box center [322, 573] width 20 height 8
click at [314, 478] on div "Undo" at bounding box center [322, 573] width 20 height 8
click at [319, 478] on div "Undo" at bounding box center [322, 573] width 20 height 8
click at [322, 478] on div "Undo" at bounding box center [314, 573] width 49 height 20
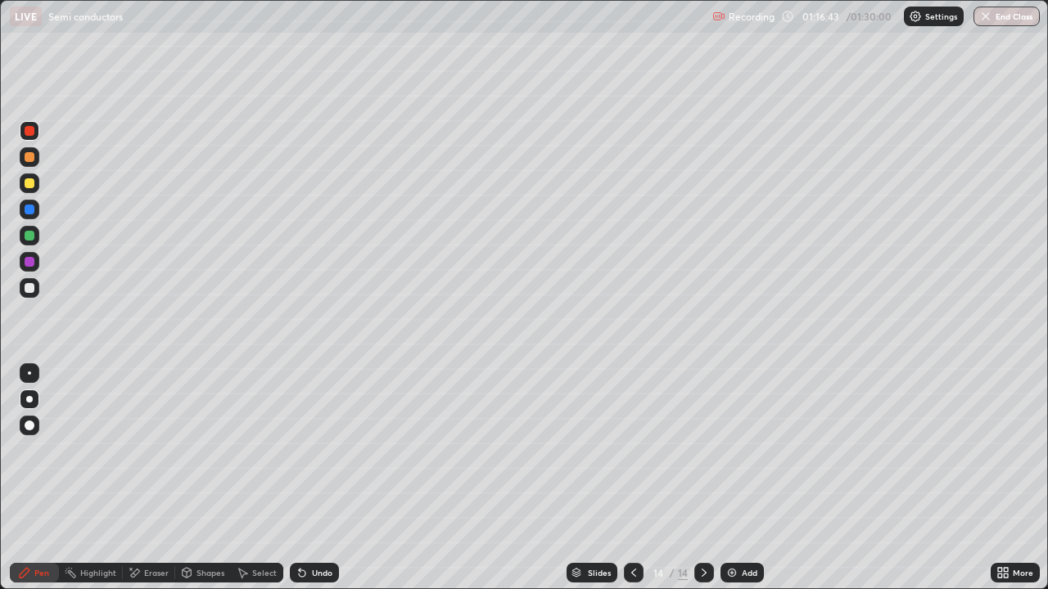
click at [324, 478] on div "Undo" at bounding box center [314, 573] width 49 height 20
click at [327, 478] on div "Undo" at bounding box center [314, 573] width 49 height 20
click at [330, 478] on div "Undo" at bounding box center [314, 573] width 49 height 20
click at [333, 478] on div "Undo" at bounding box center [314, 573] width 49 height 20
click at [336, 478] on div "Undo" at bounding box center [314, 573] width 49 height 20
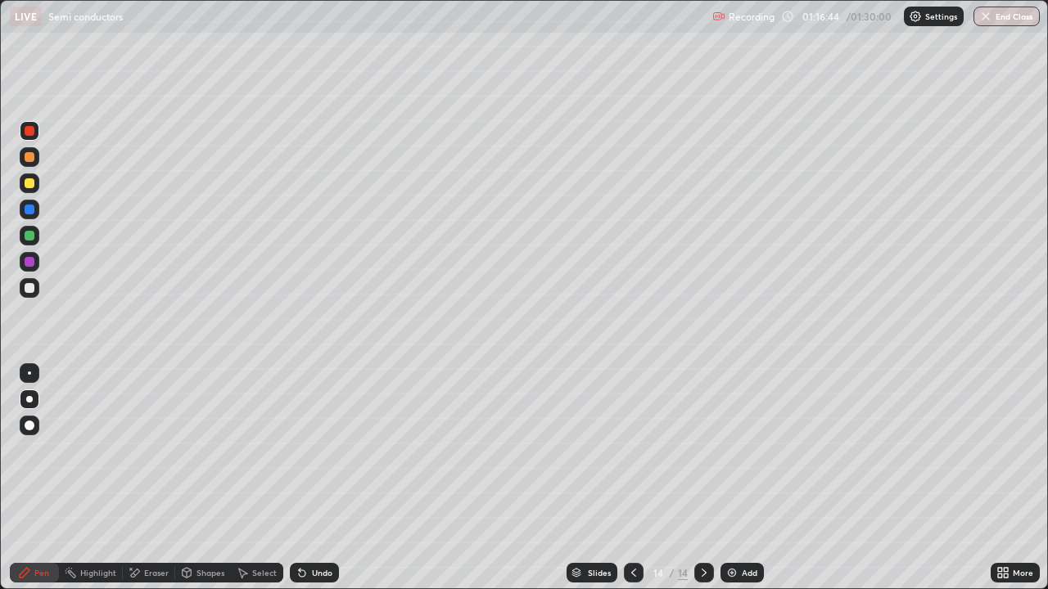
click at [333, 478] on div "Undo" at bounding box center [314, 573] width 49 height 20
click at [320, 478] on div "Undo" at bounding box center [322, 573] width 20 height 8
click at [158, 478] on div "Eraser" at bounding box center [156, 573] width 25 height 8
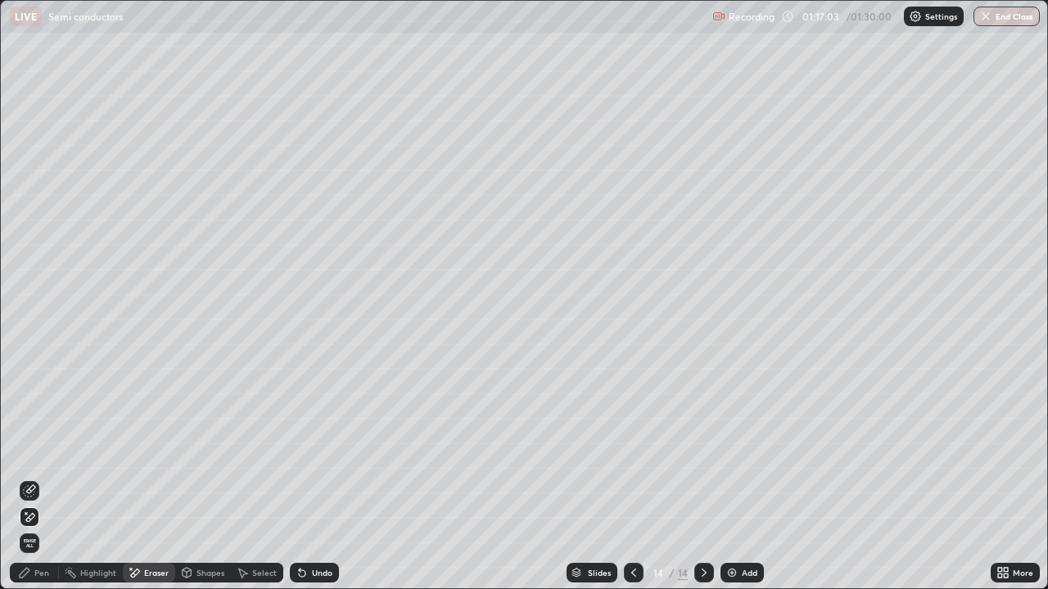
click at [24, 478] on icon at bounding box center [25, 573] width 10 height 10
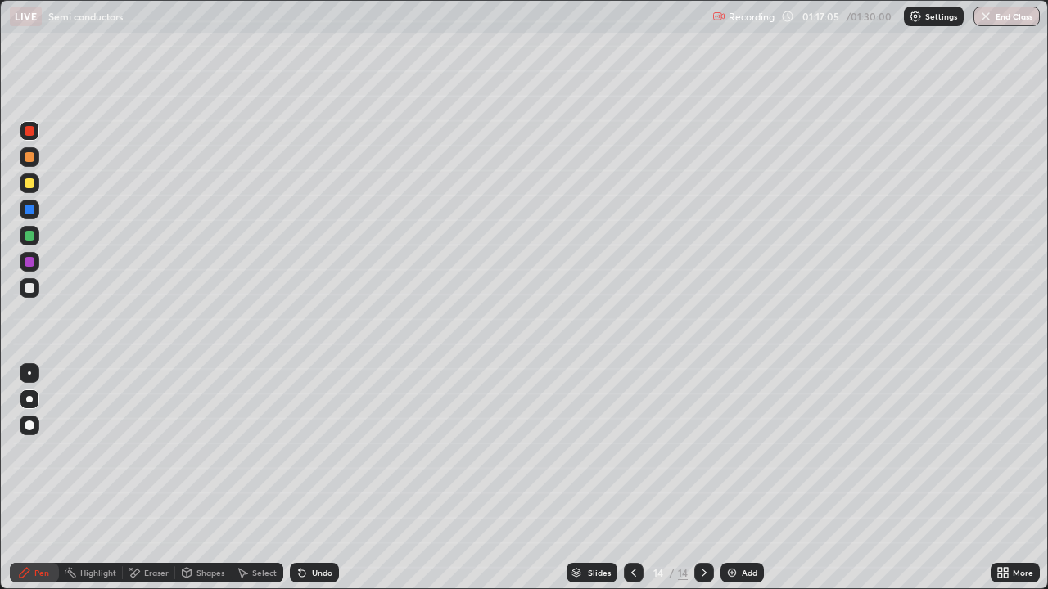
click at [26, 285] on div at bounding box center [30, 288] width 10 height 10
click at [735, 478] on img at bounding box center [731, 572] width 13 height 13
click at [33, 159] on div at bounding box center [30, 157] width 10 height 10
click at [192, 478] on div "Shapes" at bounding box center [203, 573] width 56 height 20
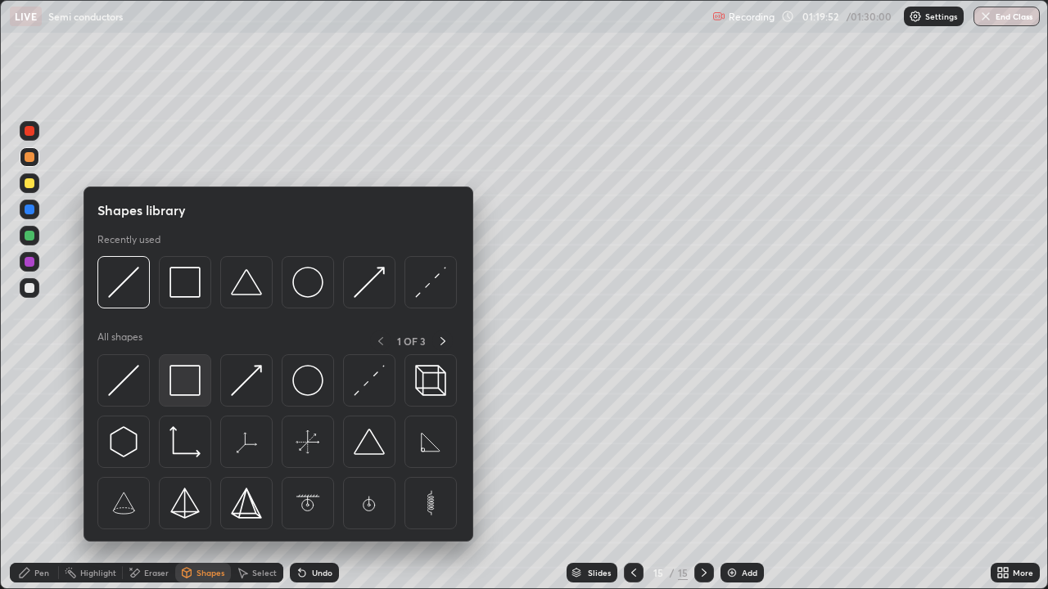
click at [187, 375] on img at bounding box center [184, 380] width 31 height 31
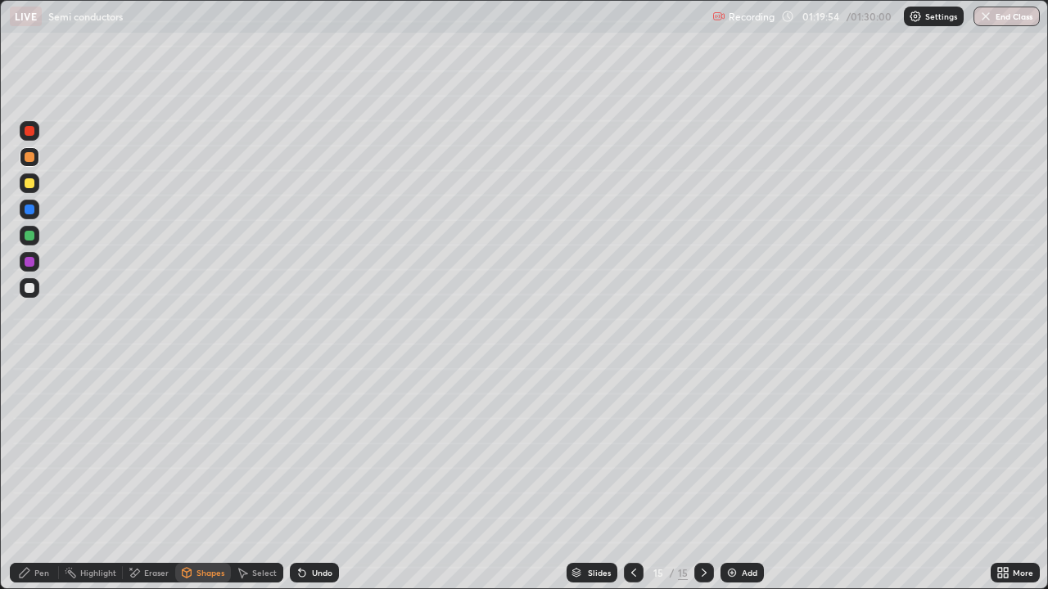
click at [44, 478] on div "Pen" at bounding box center [41, 573] width 15 height 8
click at [36, 290] on div at bounding box center [30, 288] width 20 height 20
click at [210, 478] on div "Shapes" at bounding box center [210, 573] width 28 height 8
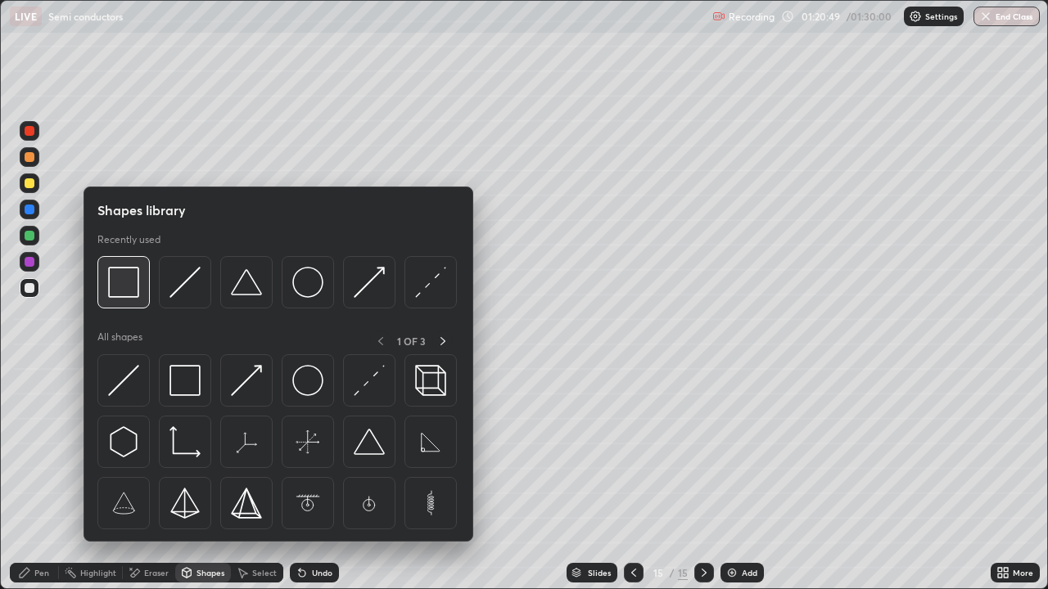
click at [137, 287] on img at bounding box center [123, 282] width 31 height 31
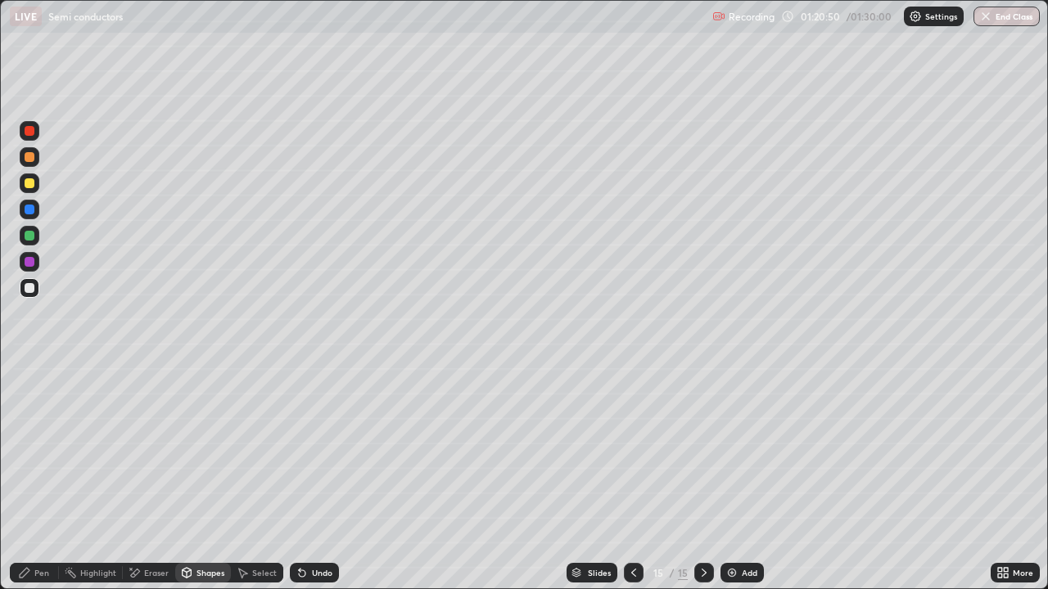
click at [31, 157] on div at bounding box center [30, 157] width 10 height 10
click at [36, 478] on div "Pen" at bounding box center [41, 573] width 15 height 8
click at [318, 478] on div "Undo" at bounding box center [322, 573] width 20 height 8
click at [323, 478] on div "Undo" at bounding box center [322, 573] width 20 height 8
click at [318, 478] on div "Undo" at bounding box center [314, 573] width 49 height 20
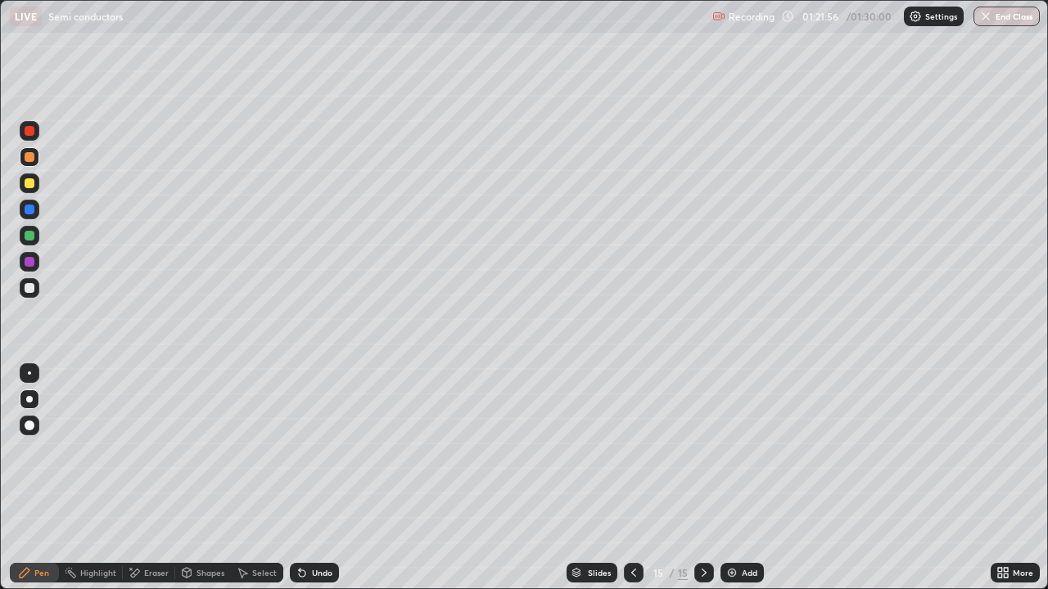
click at [36, 135] on div at bounding box center [30, 131] width 20 height 20
click at [31, 284] on div at bounding box center [30, 288] width 10 height 10
click at [322, 478] on div "Undo" at bounding box center [322, 573] width 20 height 8
click at [320, 478] on div "Undo" at bounding box center [322, 573] width 20 height 8
click at [318, 478] on div "Undo" at bounding box center [322, 573] width 20 height 8
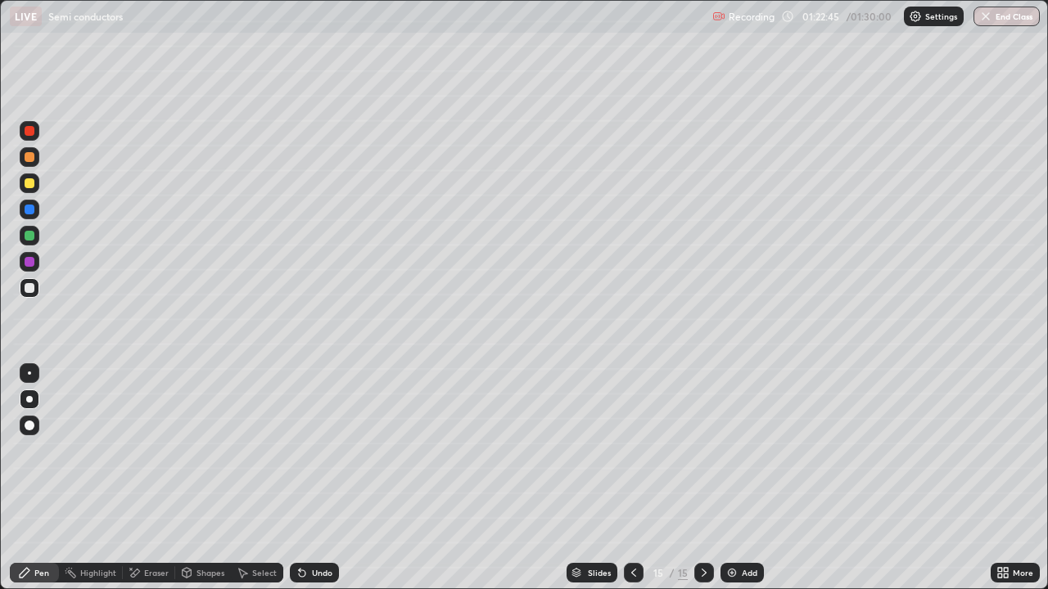
click at [319, 478] on div "Undo" at bounding box center [322, 573] width 20 height 8
click at [318, 478] on div "Undo" at bounding box center [322, 573] width 20 height 8
click at [312, 478] on div "Undo" at bounding box center [322, 573] width 20 height 8
click at [313, 478] on div "Undo" at bounding box center [322, 573] width 20 height 8
click at [319, 478] on div "Undo" at bounding box center [322, 573] width 20 height 8
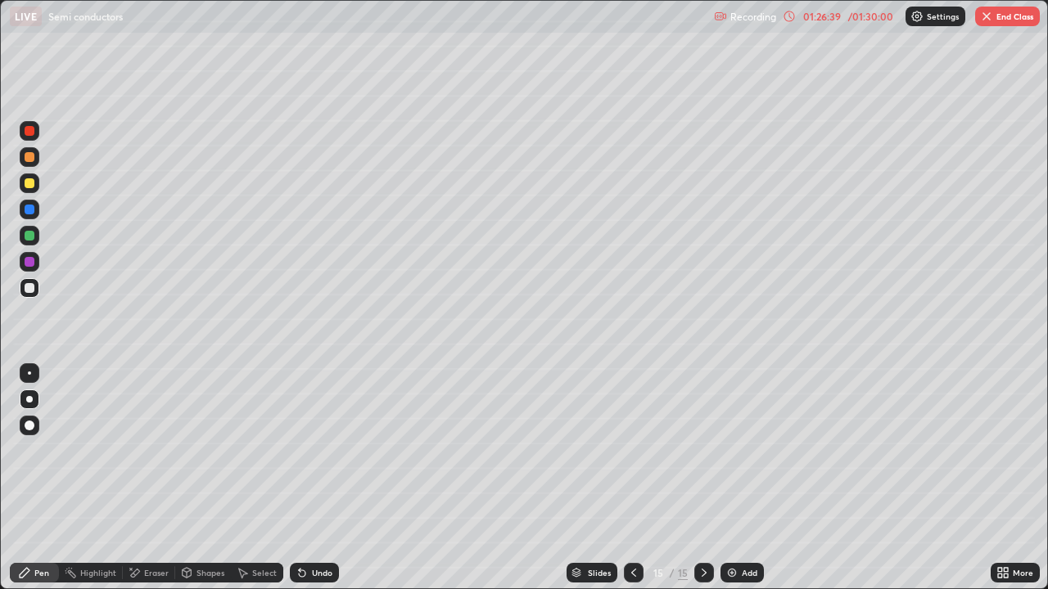
click at [1001, 20] on button "End Class" at bounding box center [1007, 17] width 65 height 20
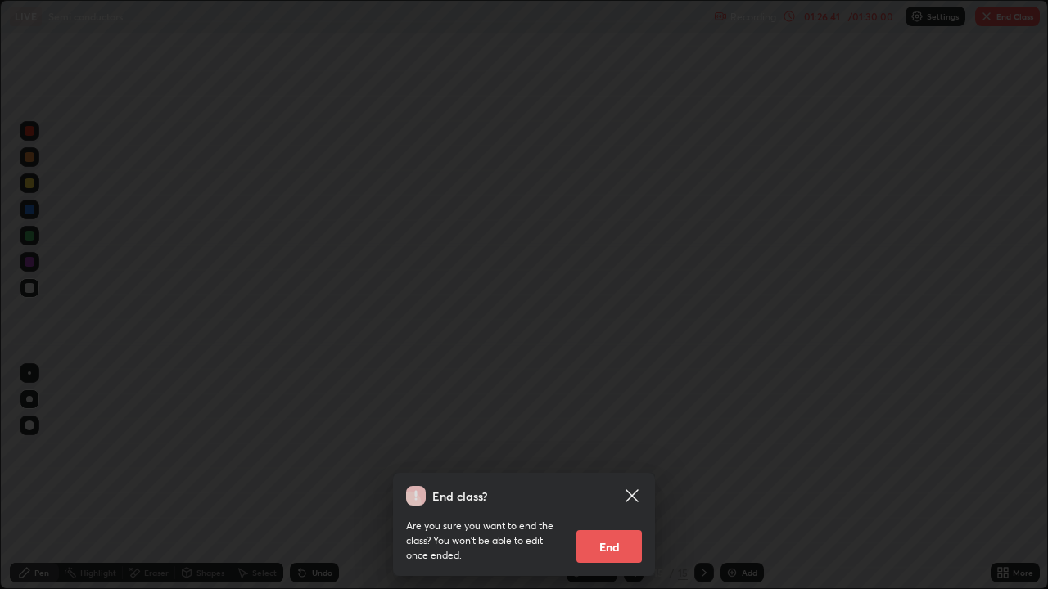
click at [623, 478] on button "End" at bounding box center [608, 546] width 65 height 33
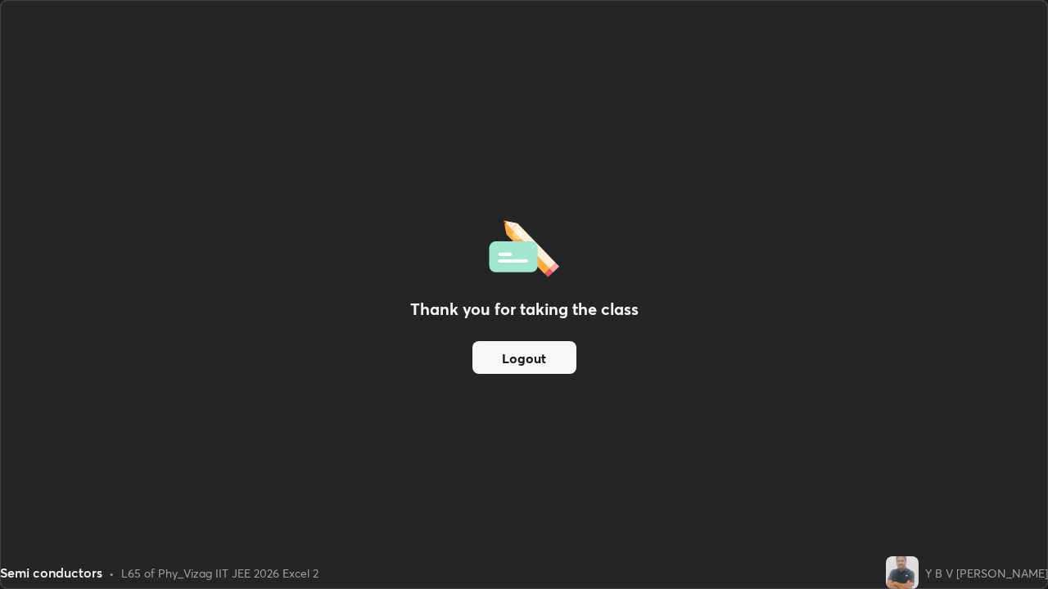
click at [523, 358] on button "Logout" at bounding box center [524, 357] width 104 height 33
